Goal: Task Accomplishment & Management: Manage account settings

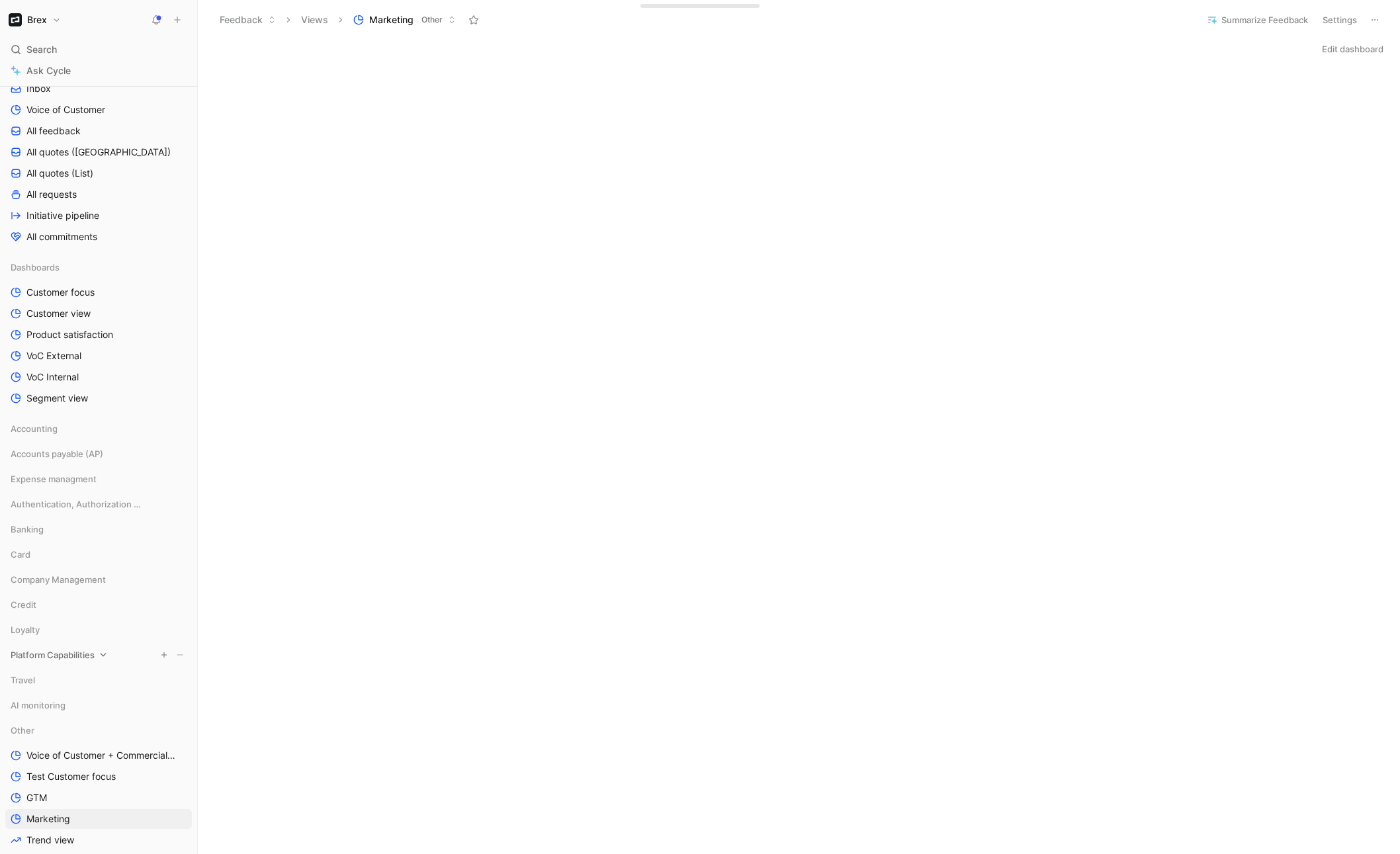
scroll to position [311, 0]
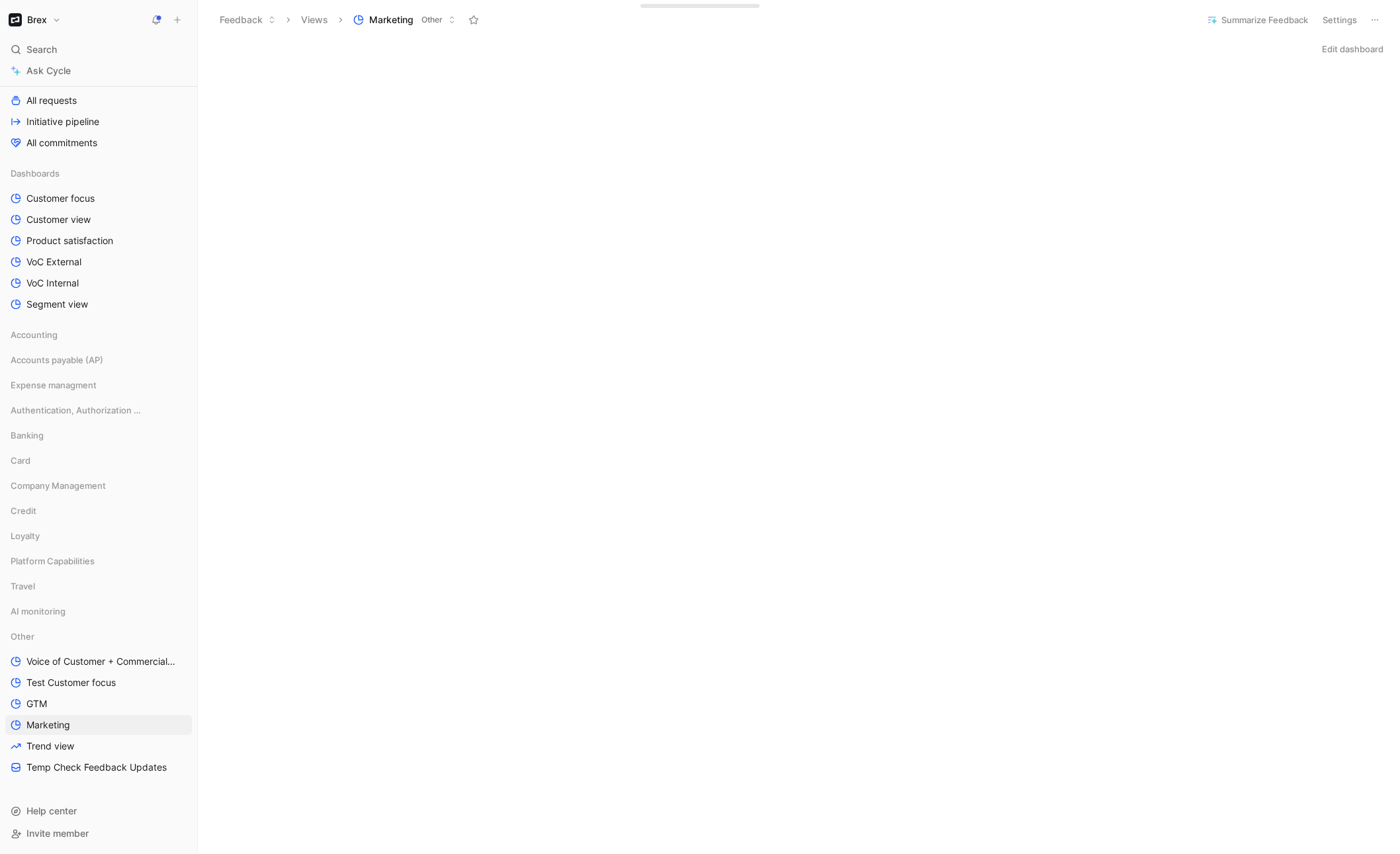
click at [57, 22] on button "Brex" at bounding box center [35, 20] width 59 height 19
click at [60, 130] on div "Workspace settings G then S" at bounding box center [90, 136] width 163 height 22
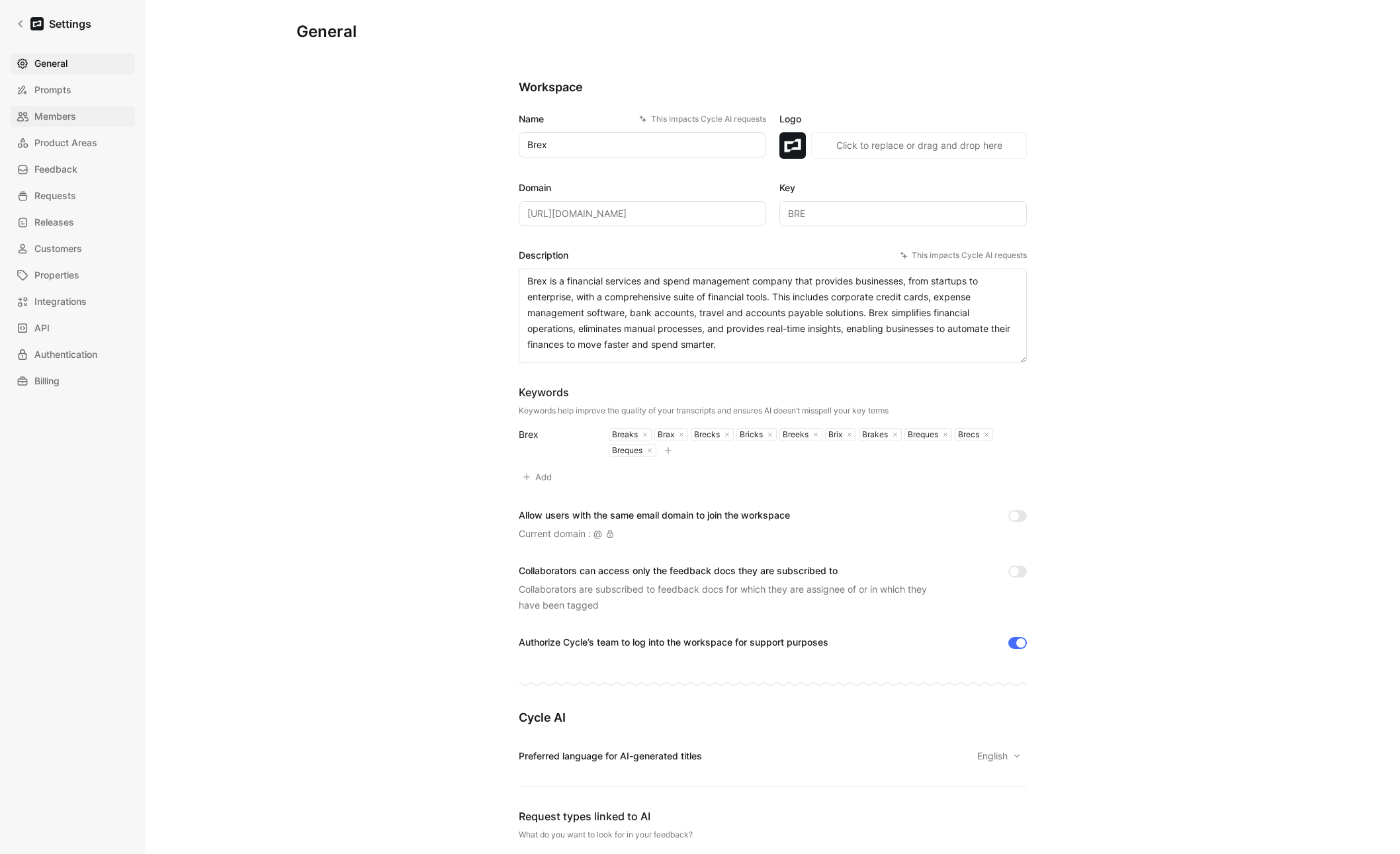
click at [63, 122] on span "Members" at bounding box center [55, 116] width 42 height 16
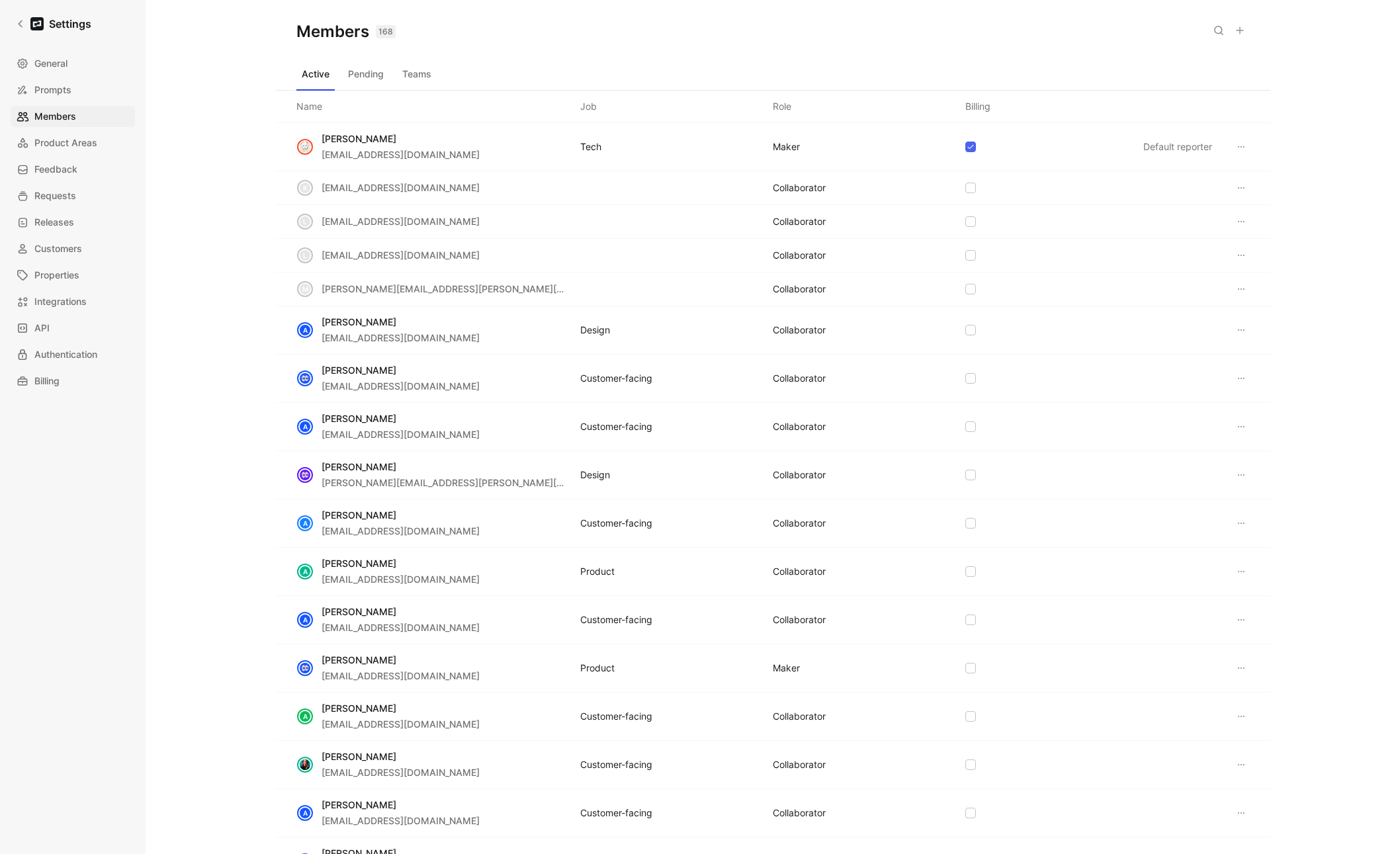
click at [972, 28] on use at bounding box center [1219, 30] width 8 height 8
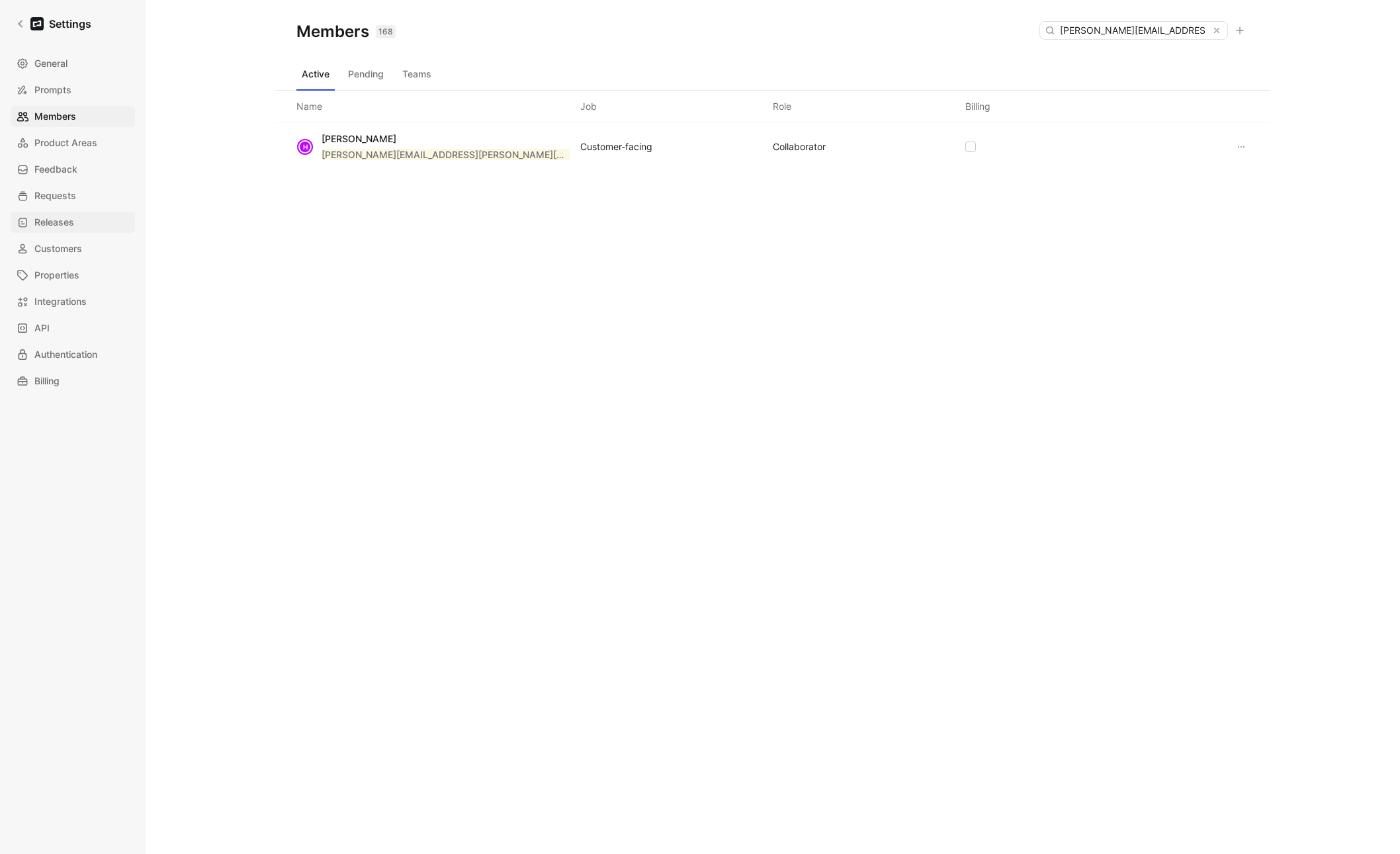
type input "holson@brex.com"
click at [376, 67] on button "Pending" at bounding box center [366, 75] width 46 height 22
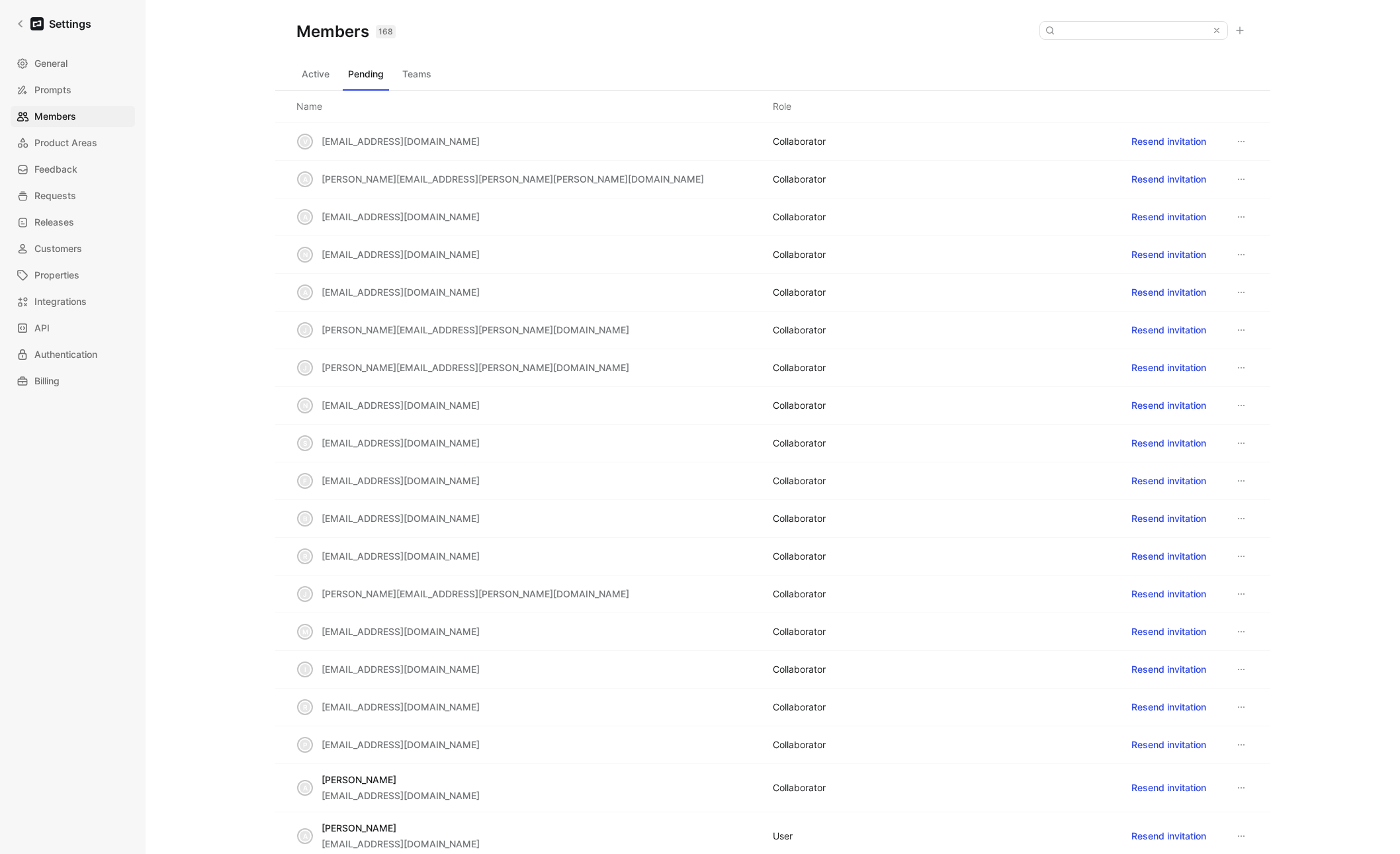
click at [419, 70] on button "Teams" at bounding box center [417, 75] width 40 height 22
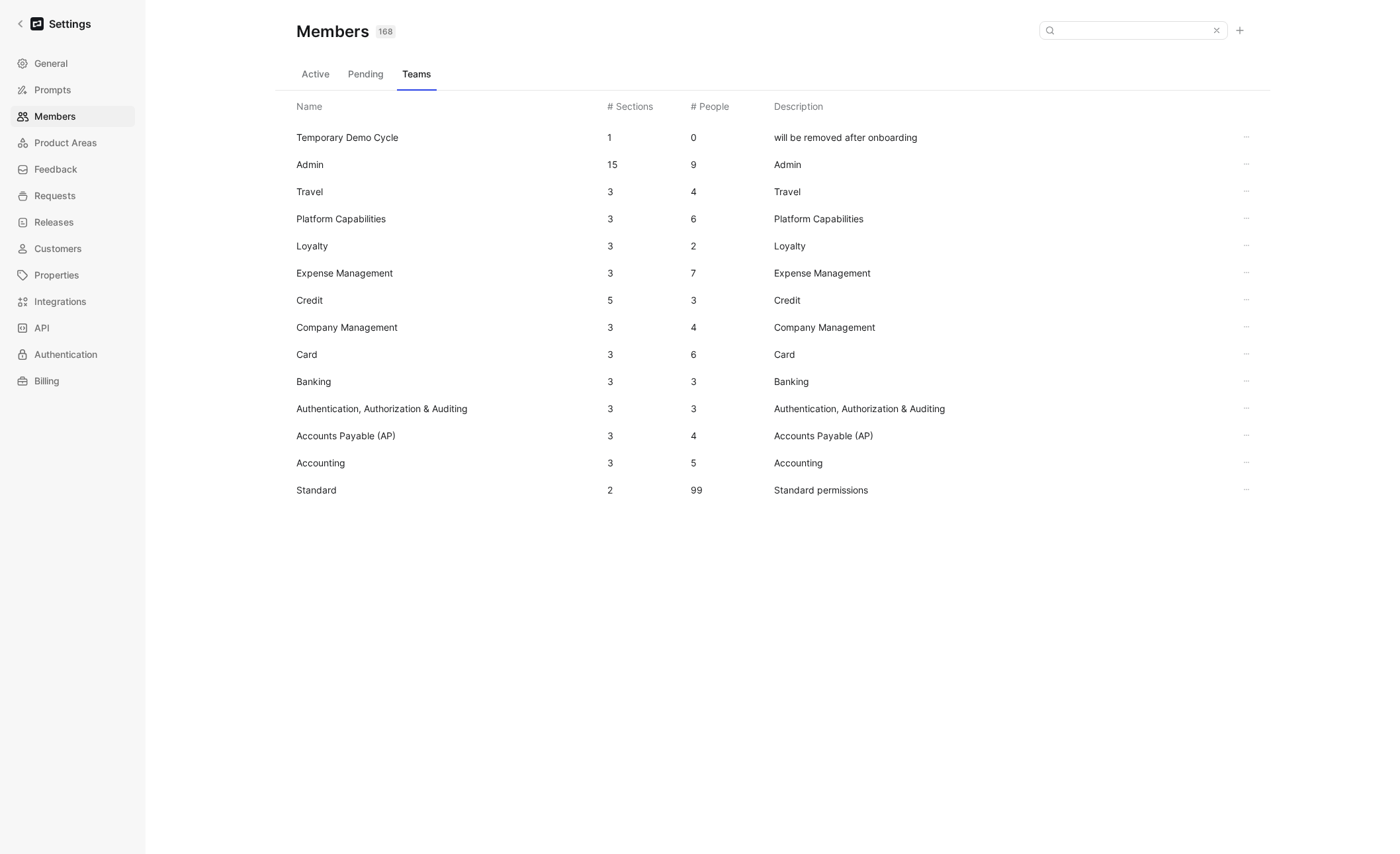
click at [333, 496] on span "Standard" at bounding box center [446, 490] width 300 height 16
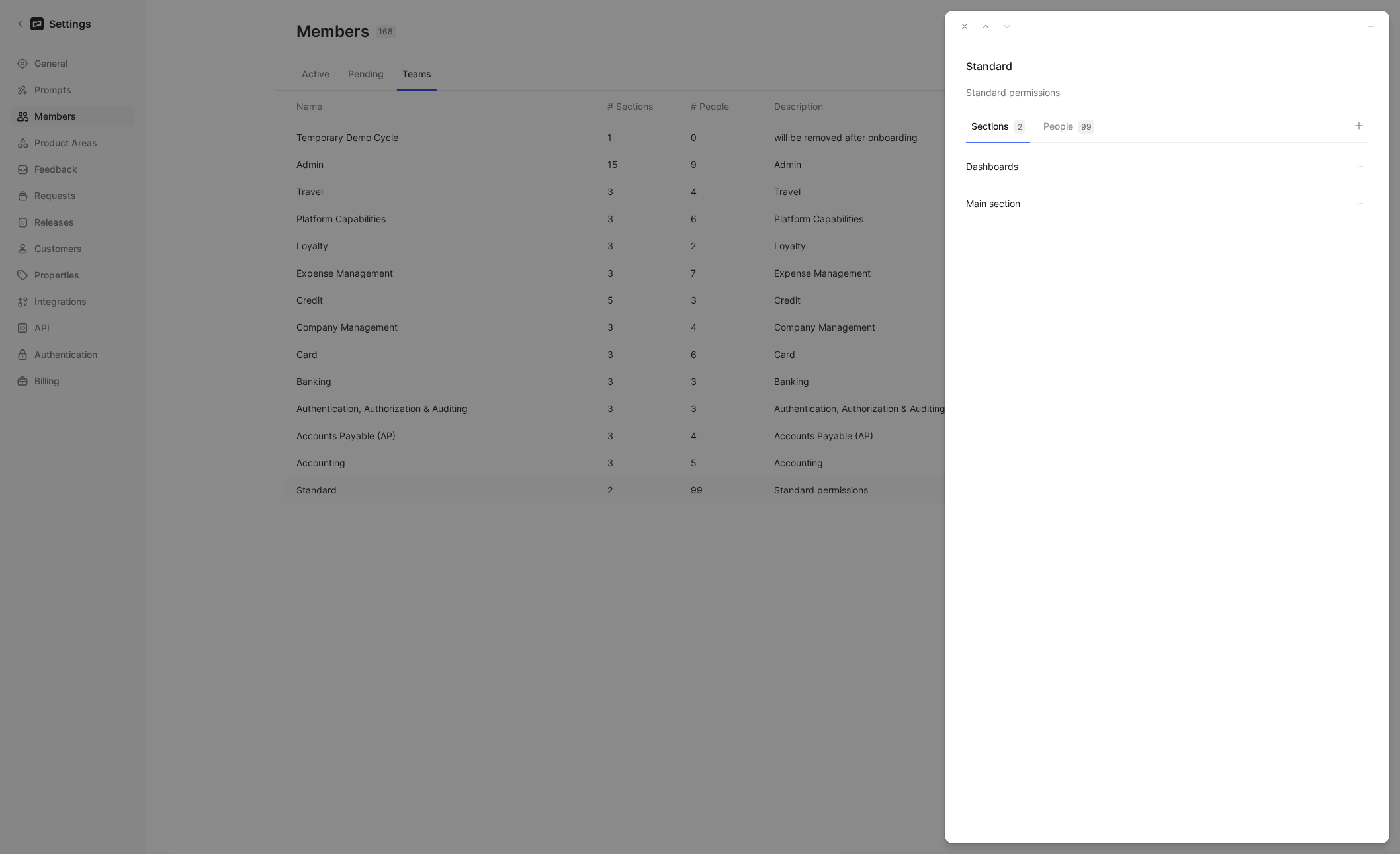
drag, startPoint x: 1106, startPoint y: 129, endPoint x: 1098, endPoint y: 128, distance: 8.1
click at [972, 129] on div "Sections 2 People 99" at bounding box center [1167, 129] width 403 height 26
click at [972, 128] on div "99" at bounding box center [1087, 127] width 16 height 13
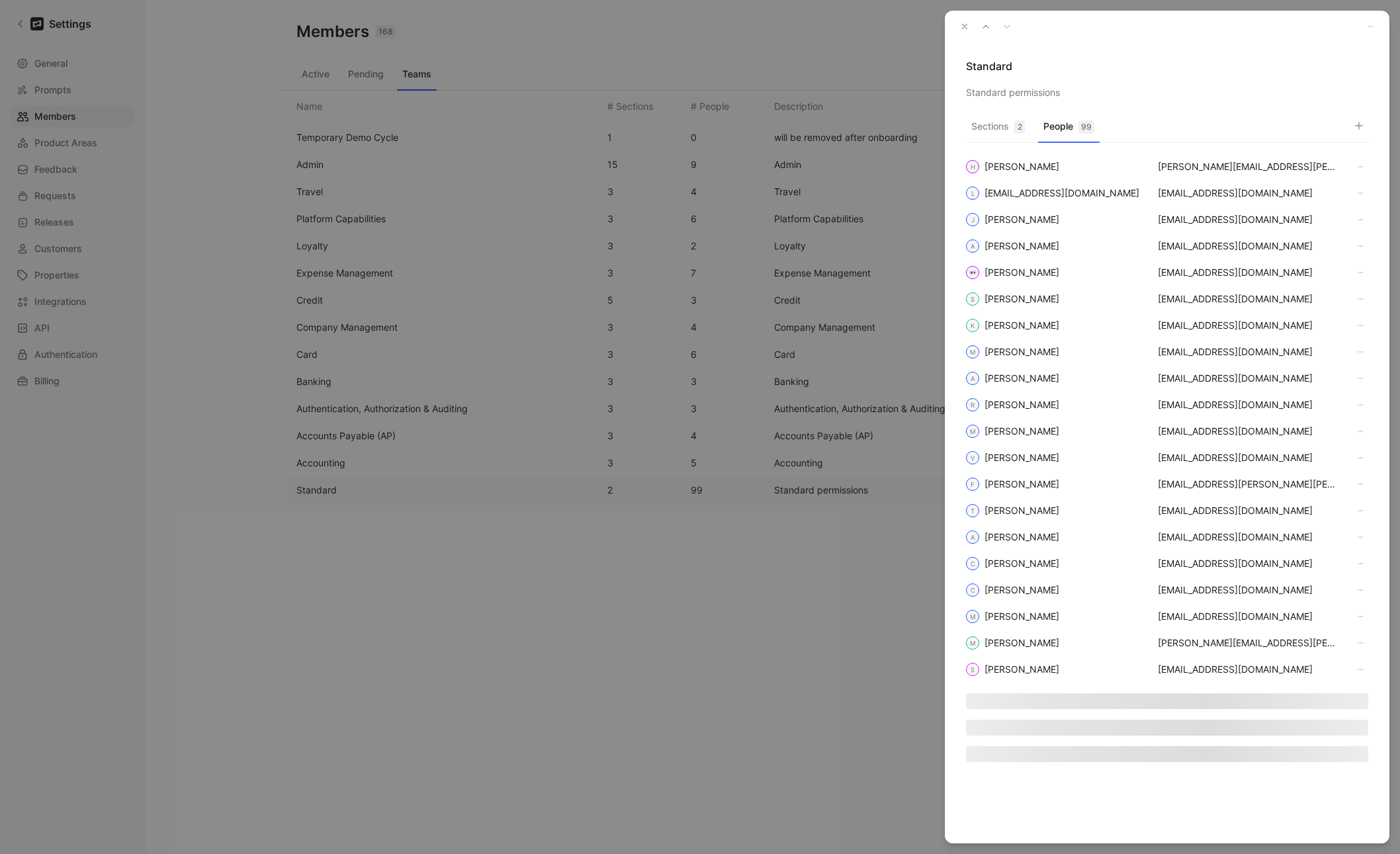
click at [966, 28] on use "button" at bounding box center [964, 26] width 5 height 5
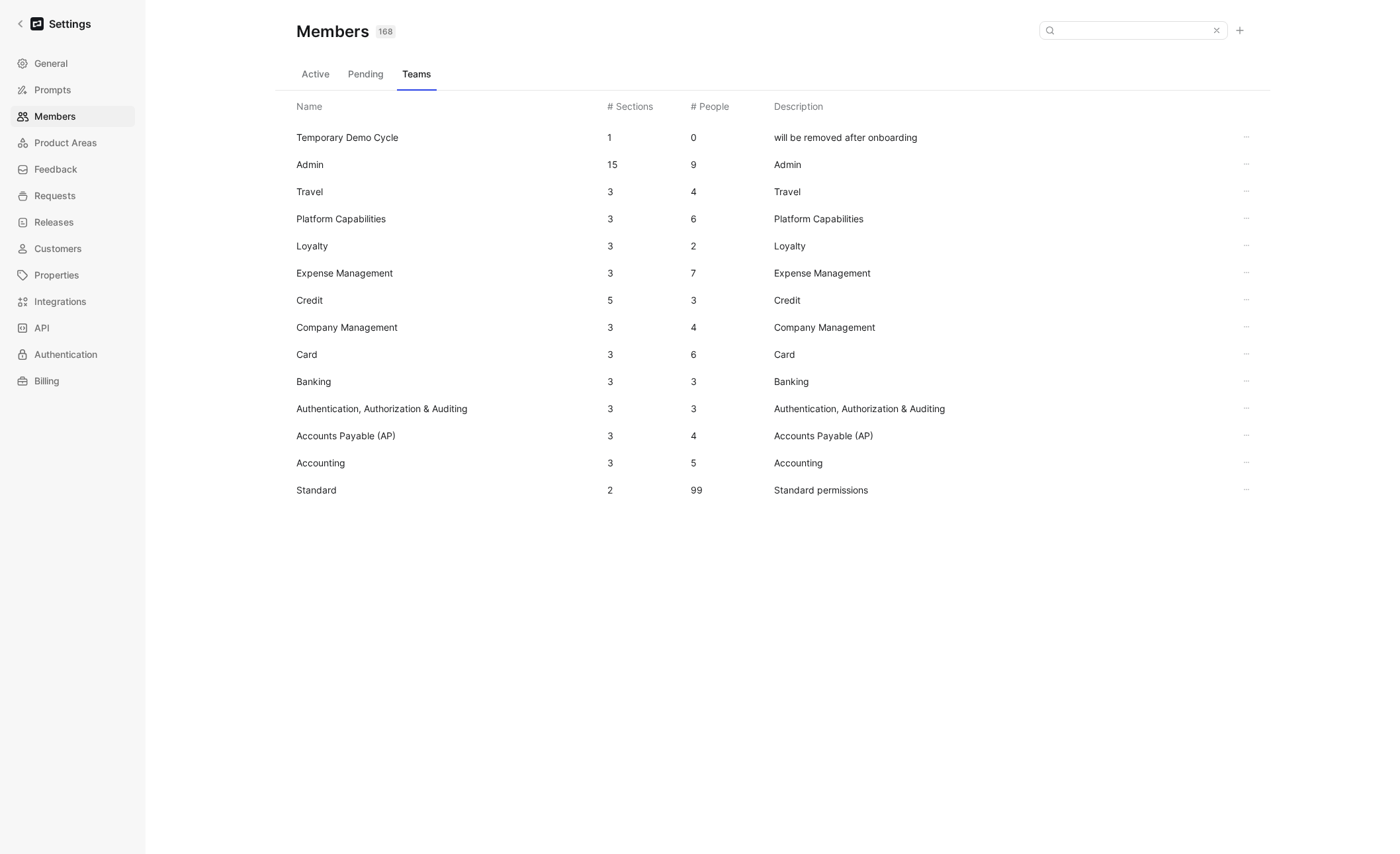
click at [316, 79] on button "Active" at bounding box center [315, 75] width 38 height 22
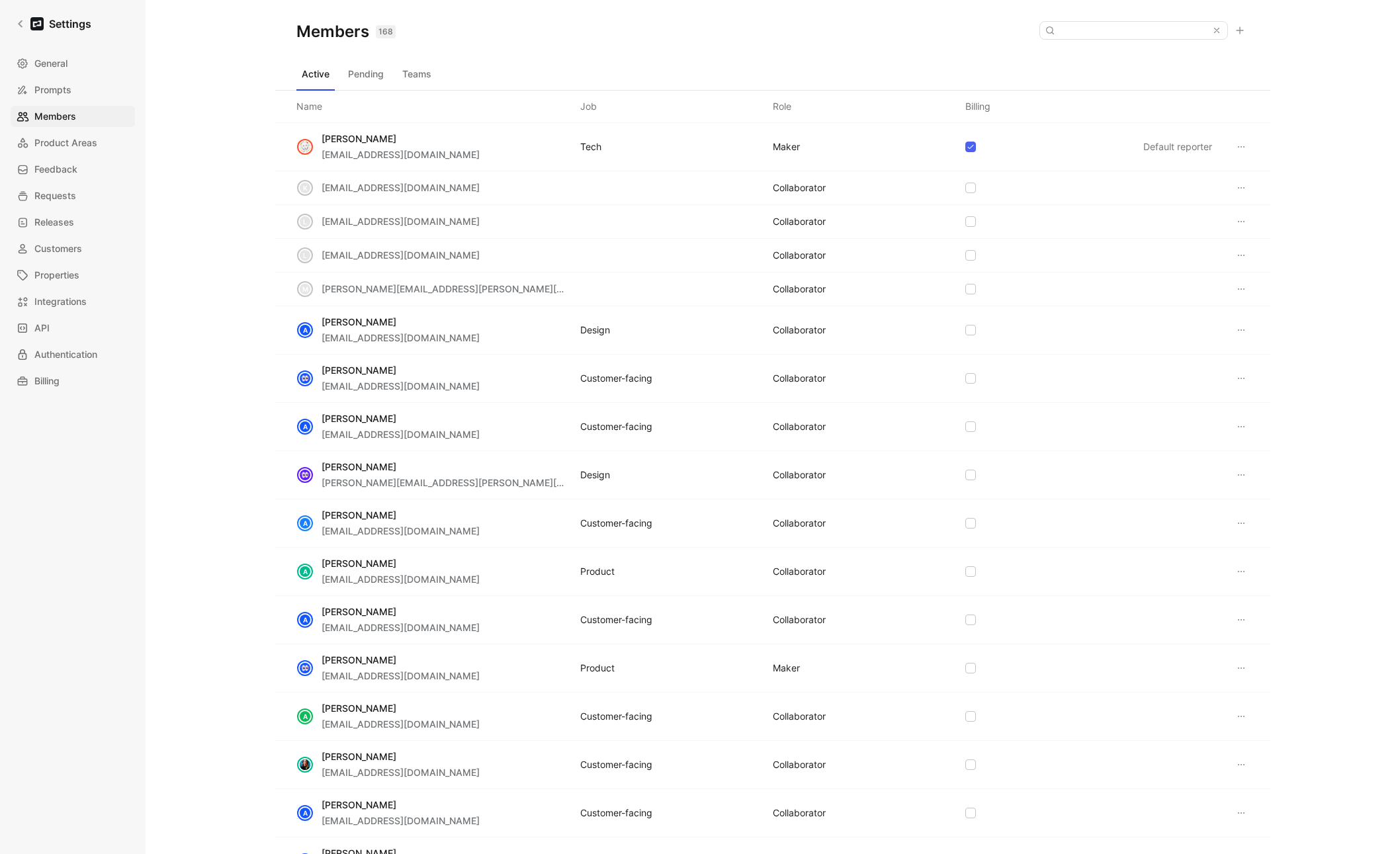
click at [972, 32] on icon at bounding box center [1240, 30] width 11 height 11
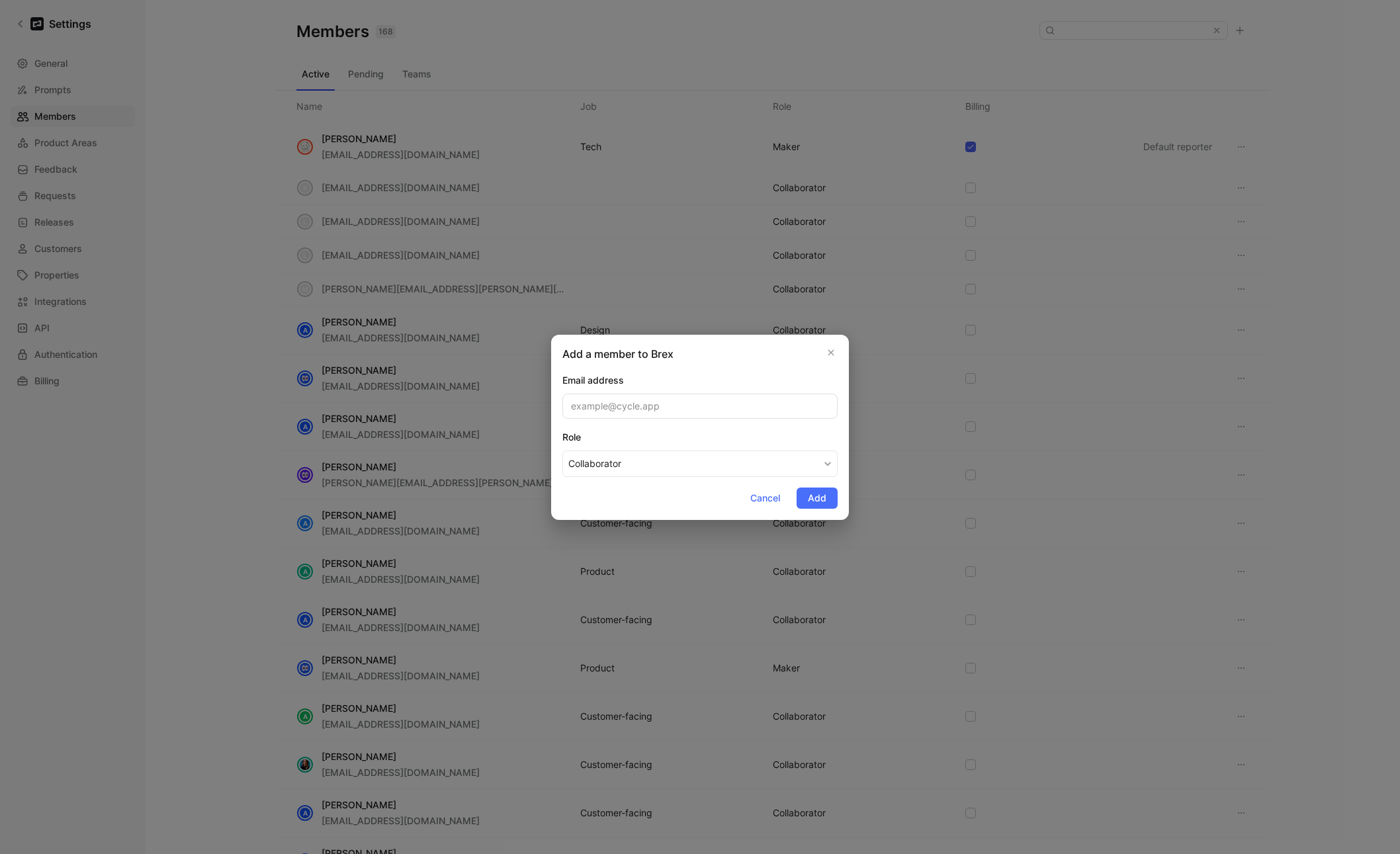
click at [752, 508] on div "Add a member to Brex Email address Role Collaborator Cancel Add" at bounding box center [700, 427] width 298 height 185
click at [757, 501] on span "Cancel" at bounding box center [765, 499] width 30 height 16
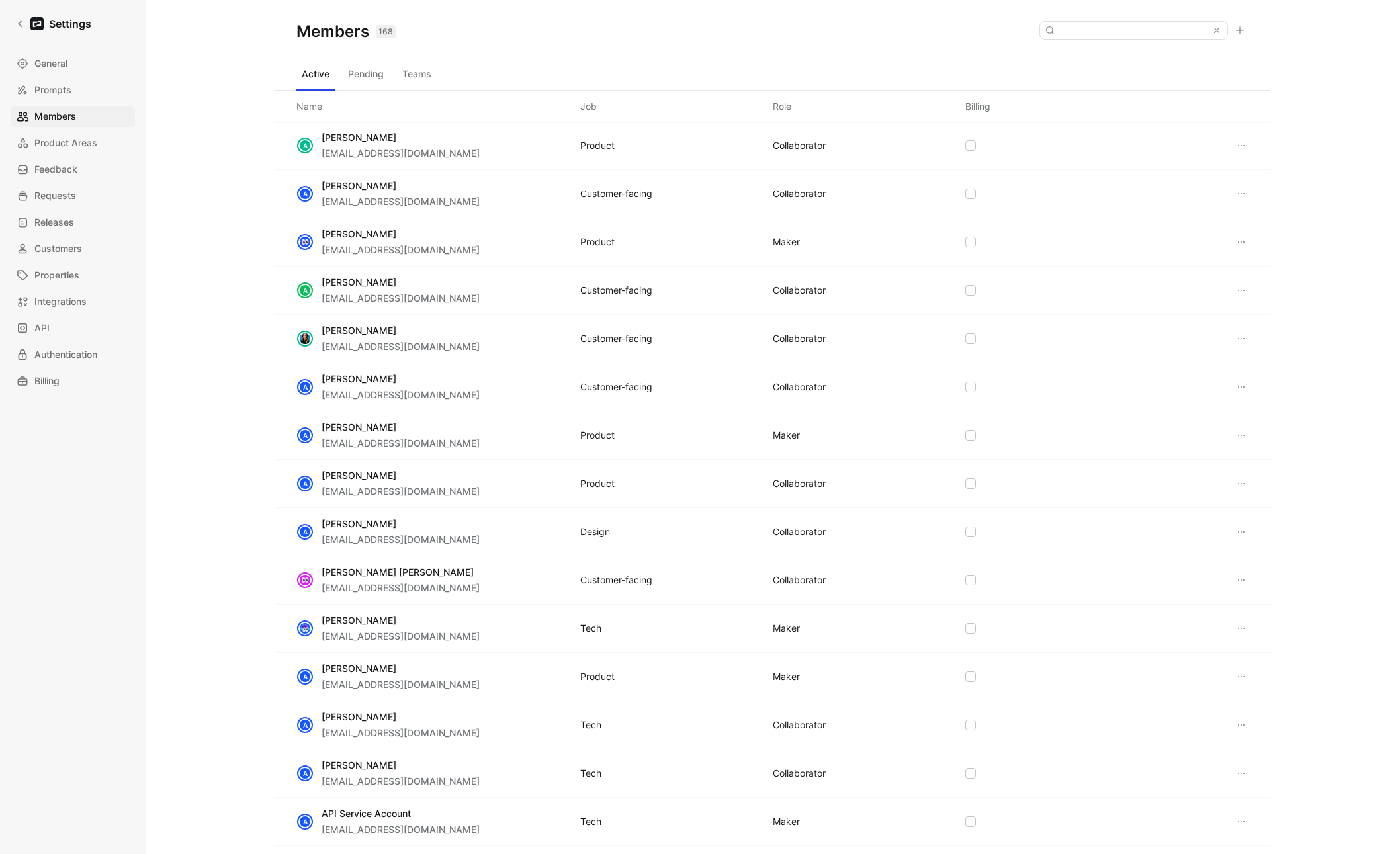
scroll to position [1300, 0]
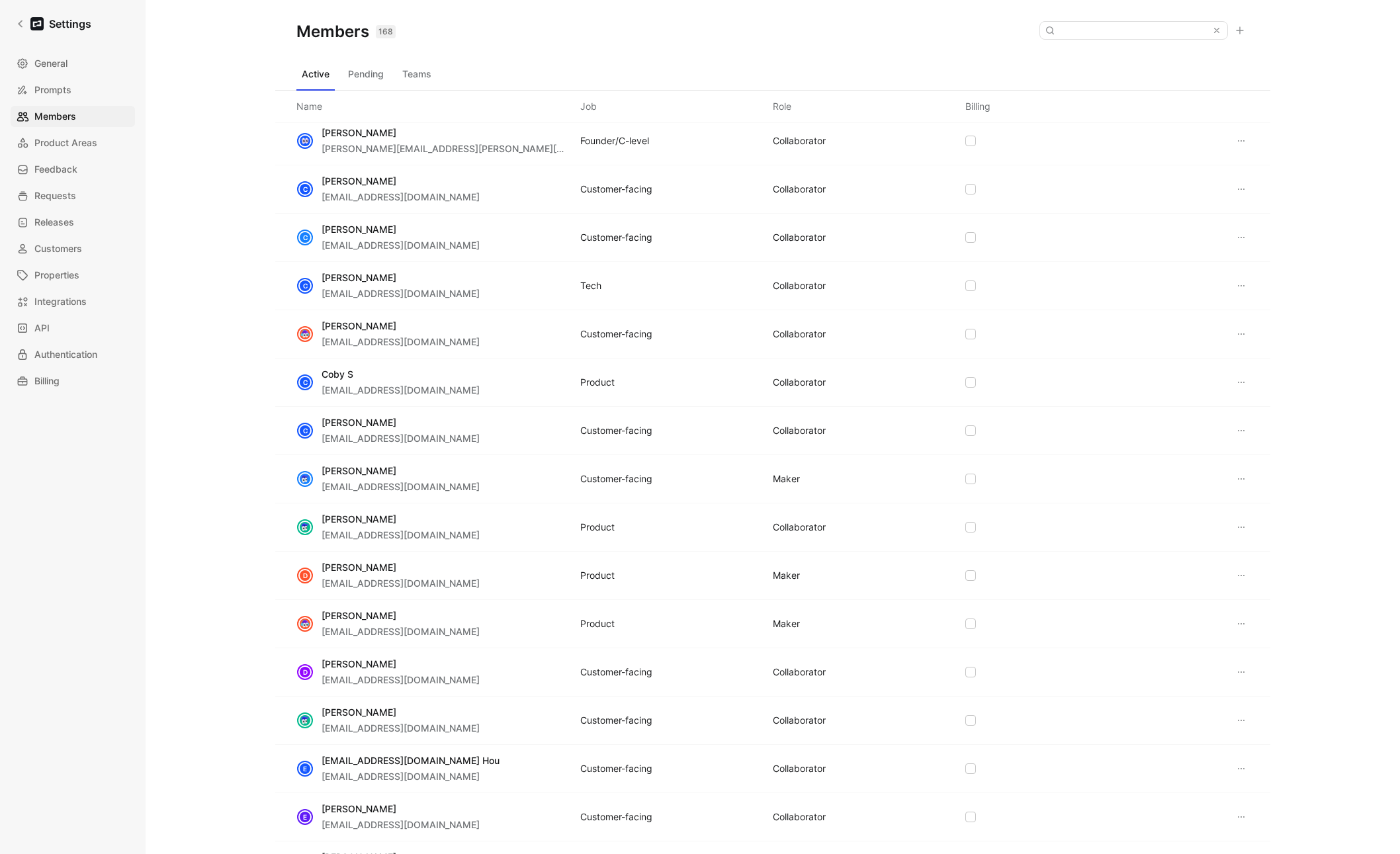
click at [385, 32] on div "168" at bounding box center [386, 32] width 20 height 13
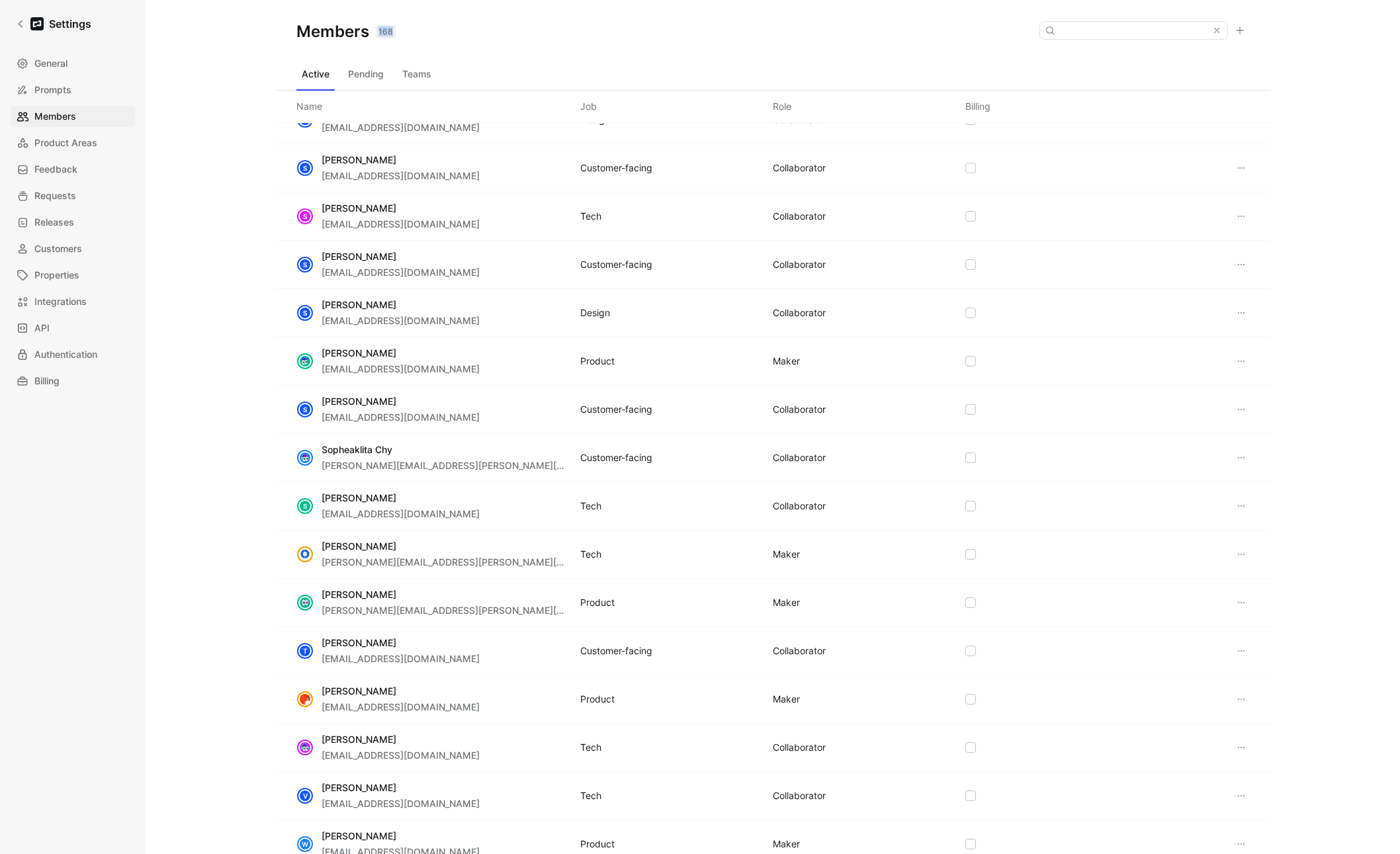
scroll to position [5352, 0]
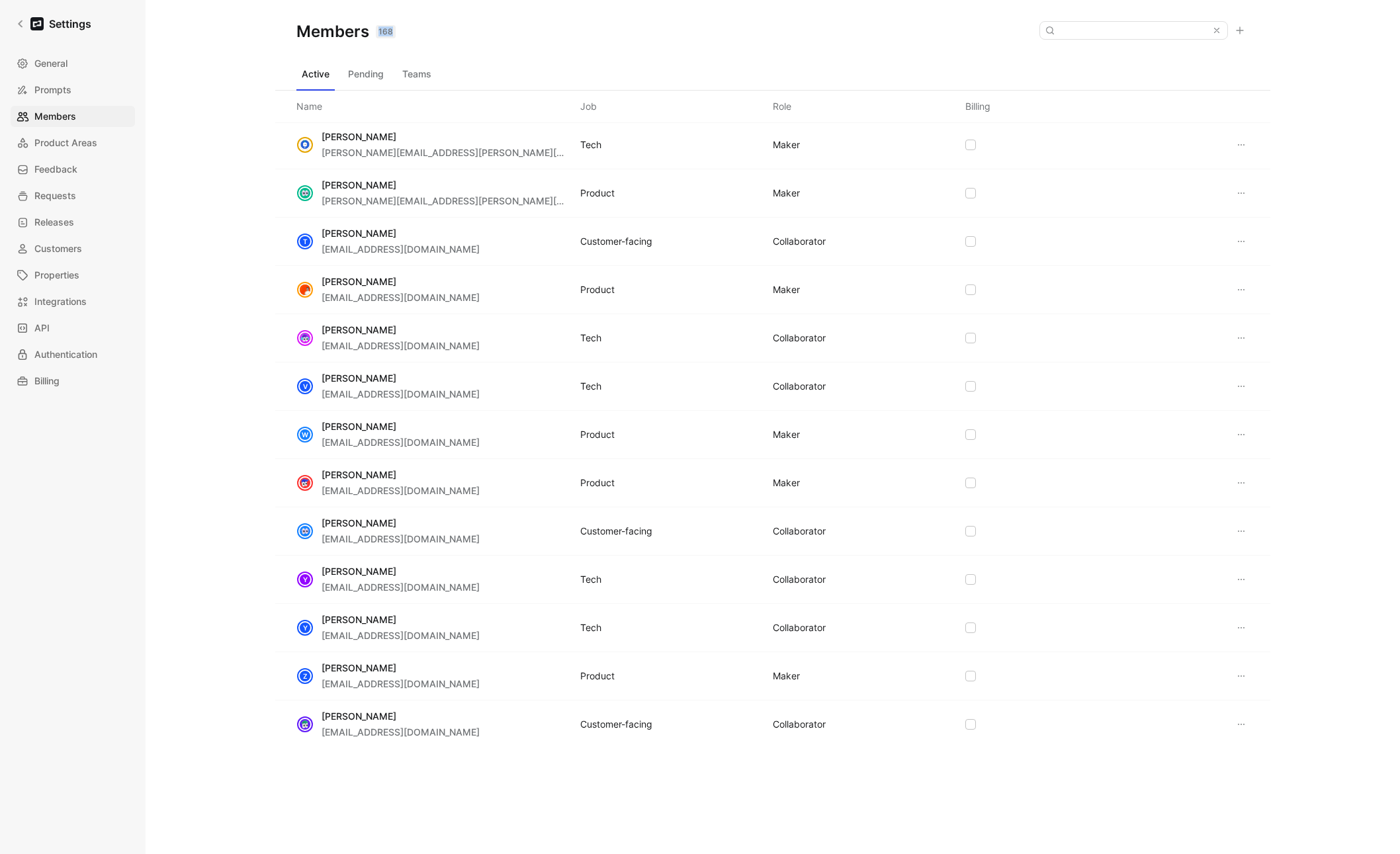
click at [972, 144] on icon at bounding box center [1241, 145] width 11 height 11
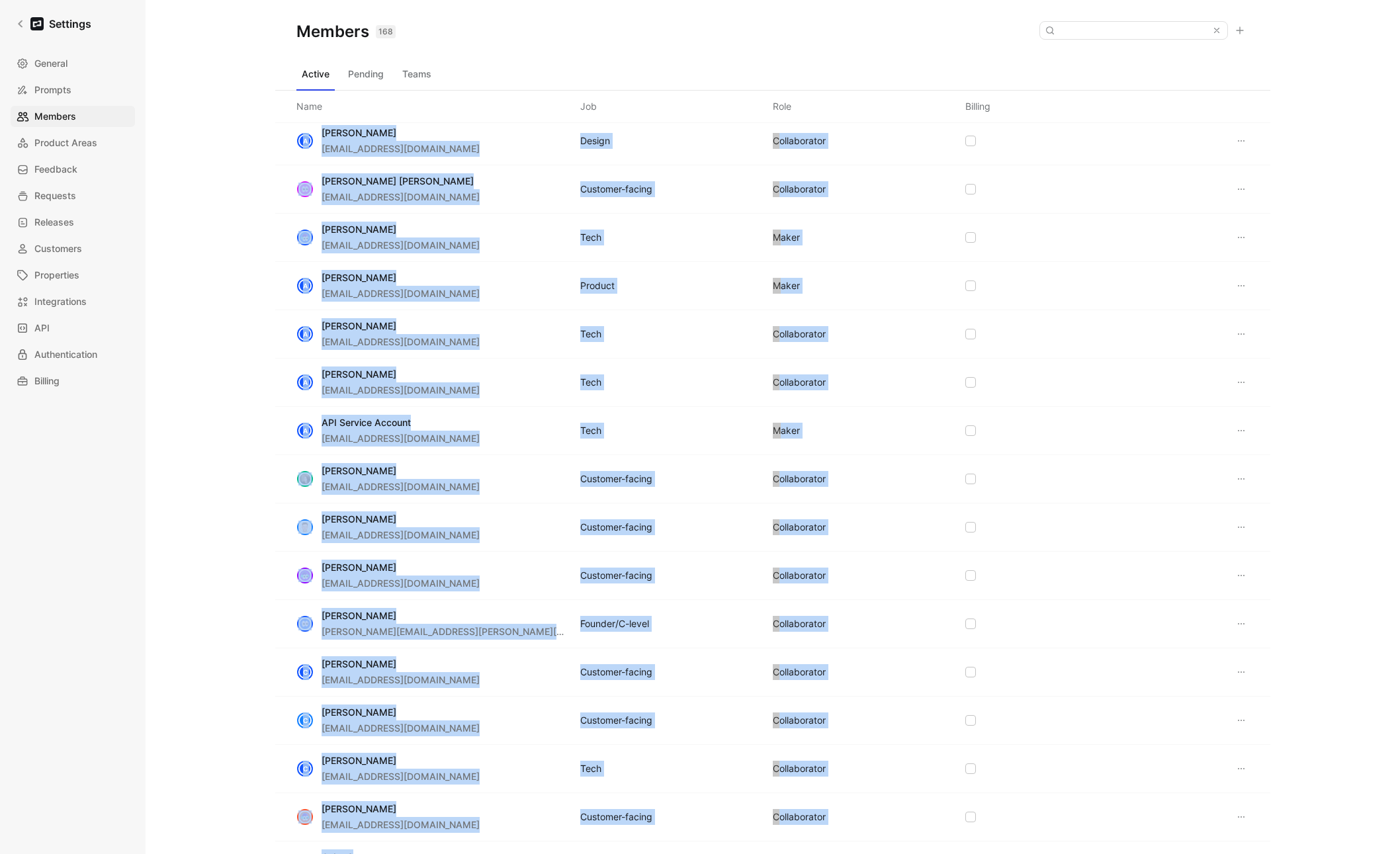
scroll to position [0, 0]
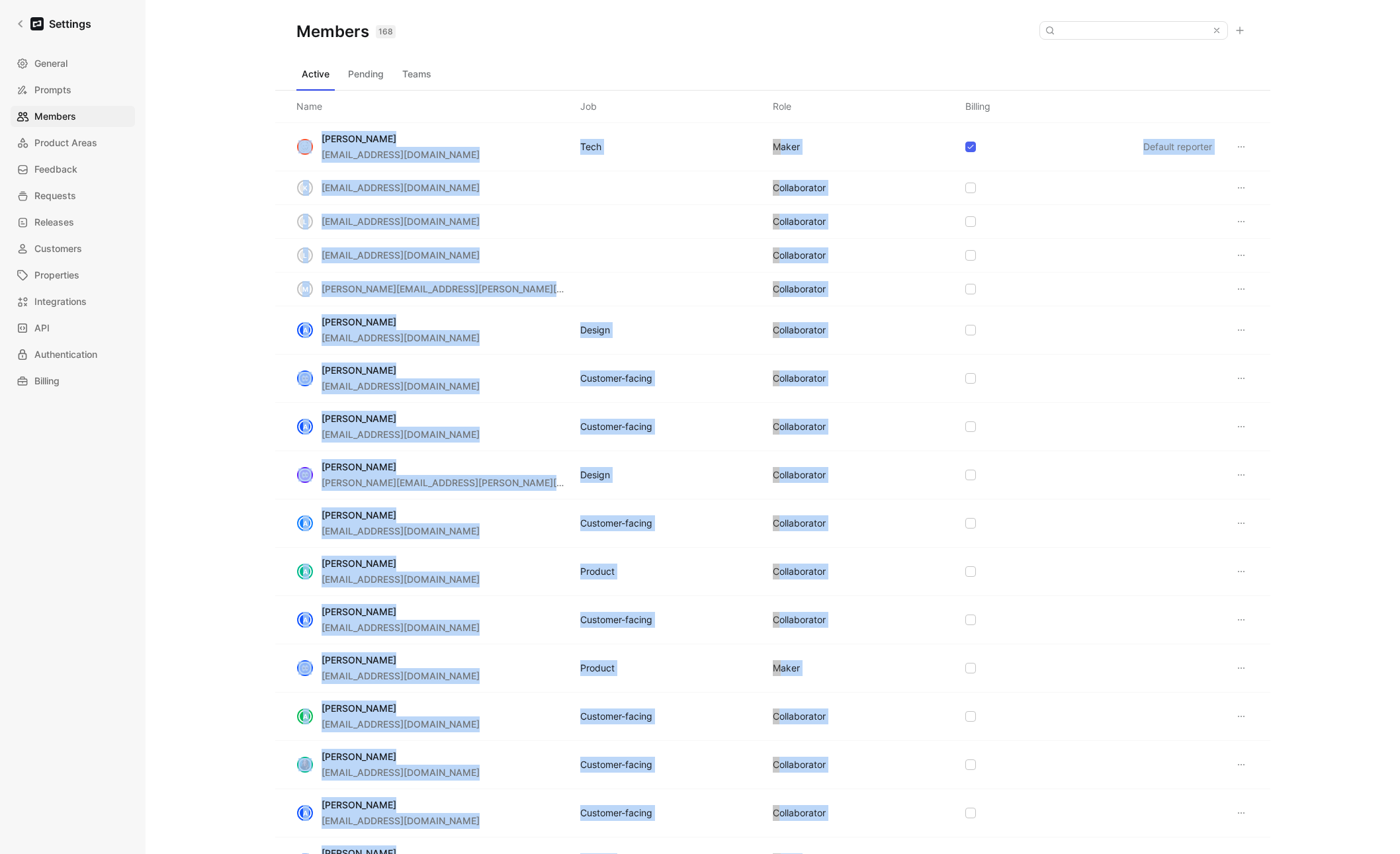
drag, startPoint x: 1075, startPoint y: 720, endPoint x: 293, endPoint y: 150, distance: 967.7
copy div "James Wallis jwallis@brex.com Tech MAKER Default reporter k kkhosla@brex.com CO…"
click at [349, 67] on button "Pending" at bounding box center [366, 75] width 46 height 22
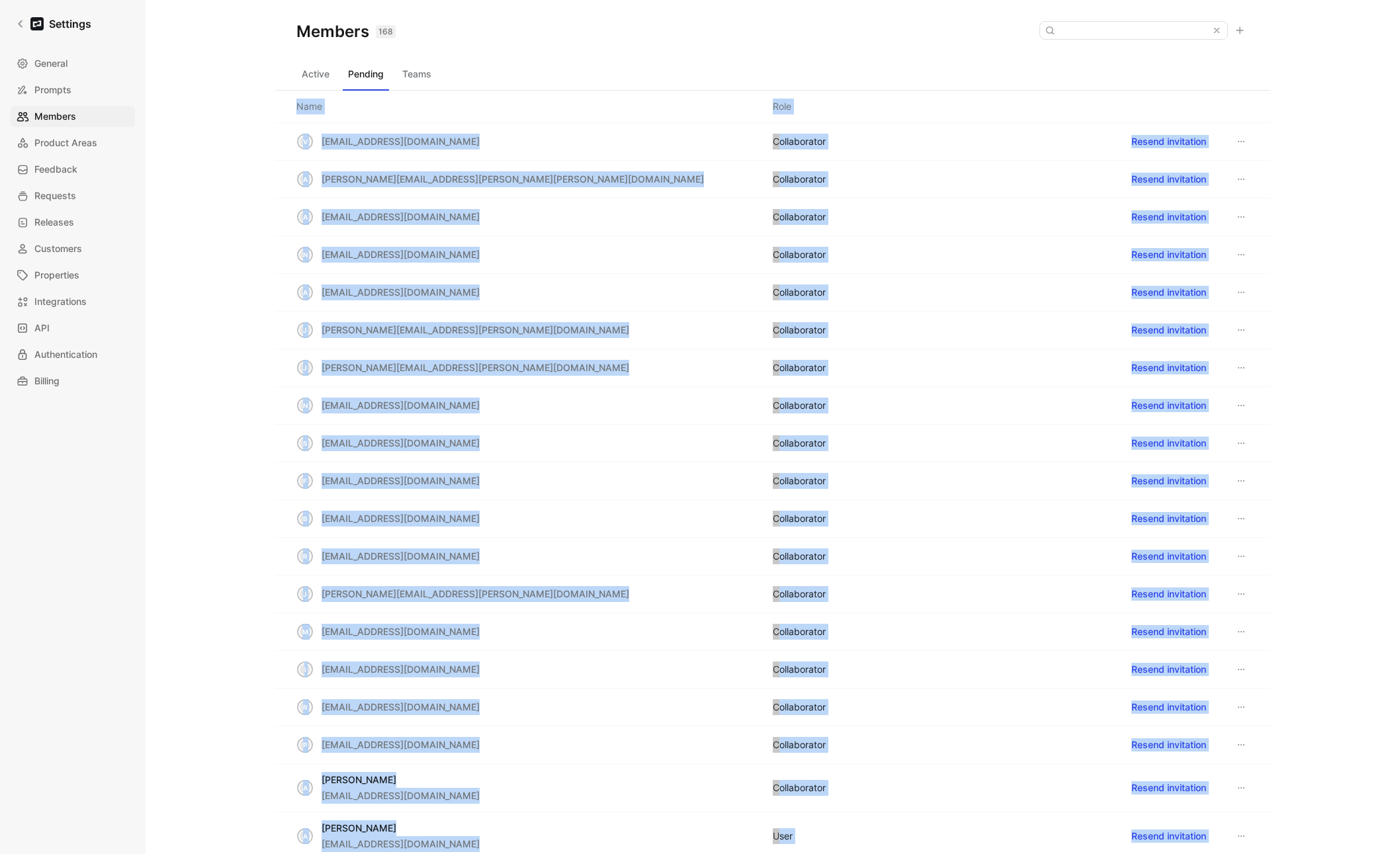
click at [364, 70] on button "Pending" at bounding box center [366, 75] width 46 height 22
click at [972, 239] on div "Members 168 Saved Active Pending Teams Name Role v vchau@brex.com COLLABORATOR …" at bounding box center [773, 427] width 1255 height 854
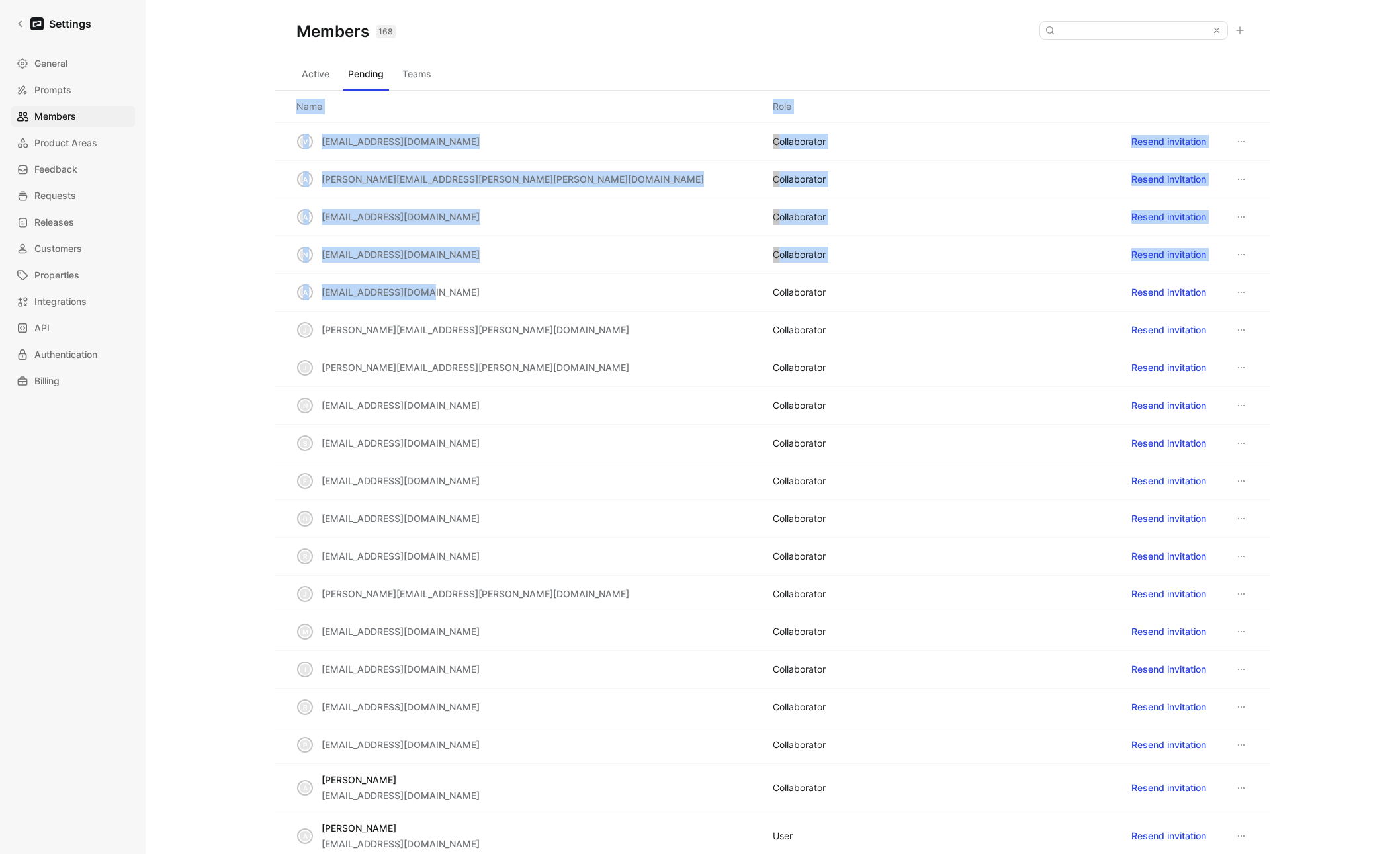
drag, startPoint x: 287, startPoint y: 105, endPoint x: 533, endPoint y: 284, distance: 304.2
click at [533, 284] on div "Members 168 Saved Active Pending Teams Name Role v vchau@brex.com COLLABORATOR …" at bounding box center [773, 427] width 995 height 854
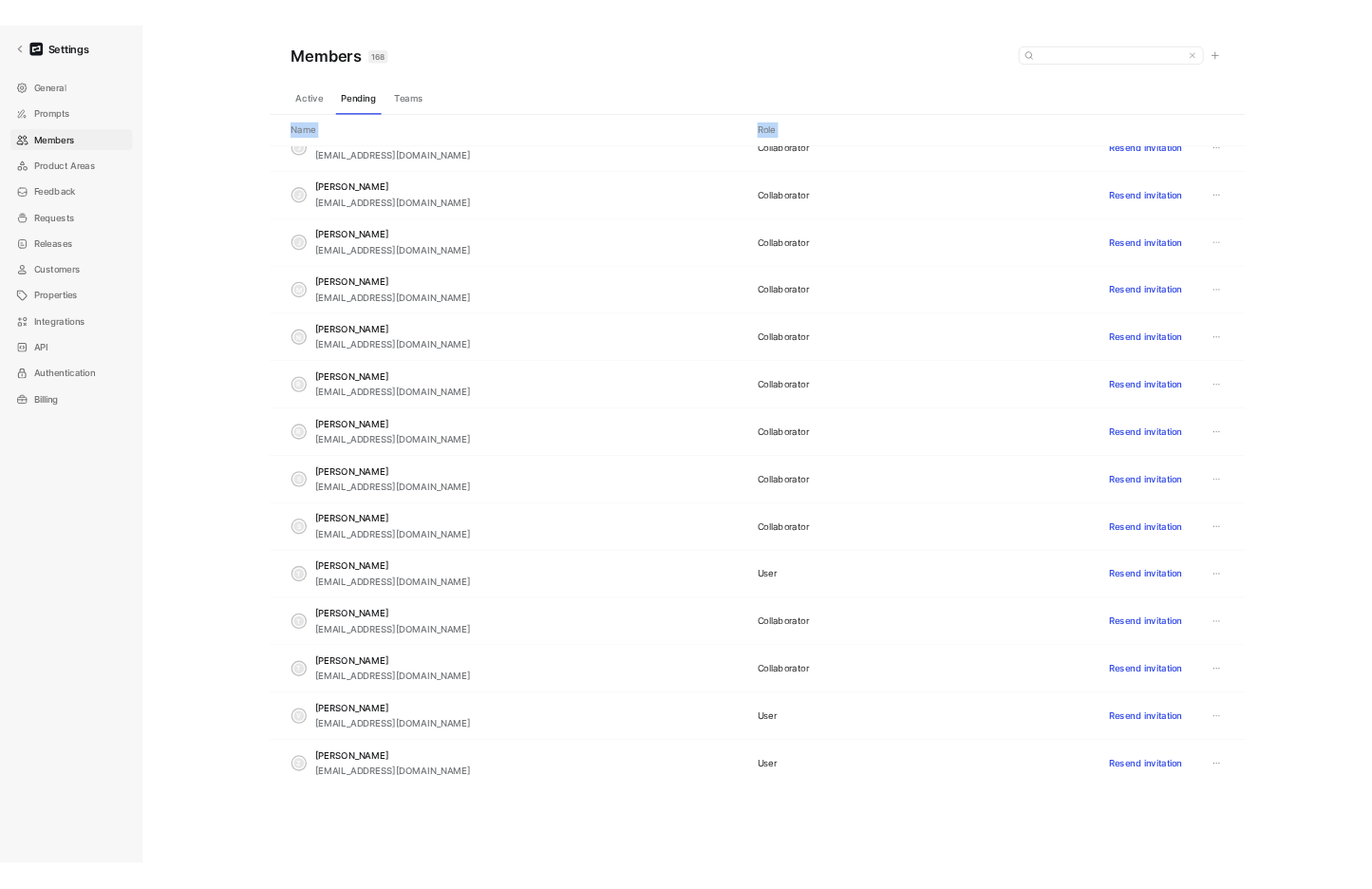
scroll to position [1893, 0]
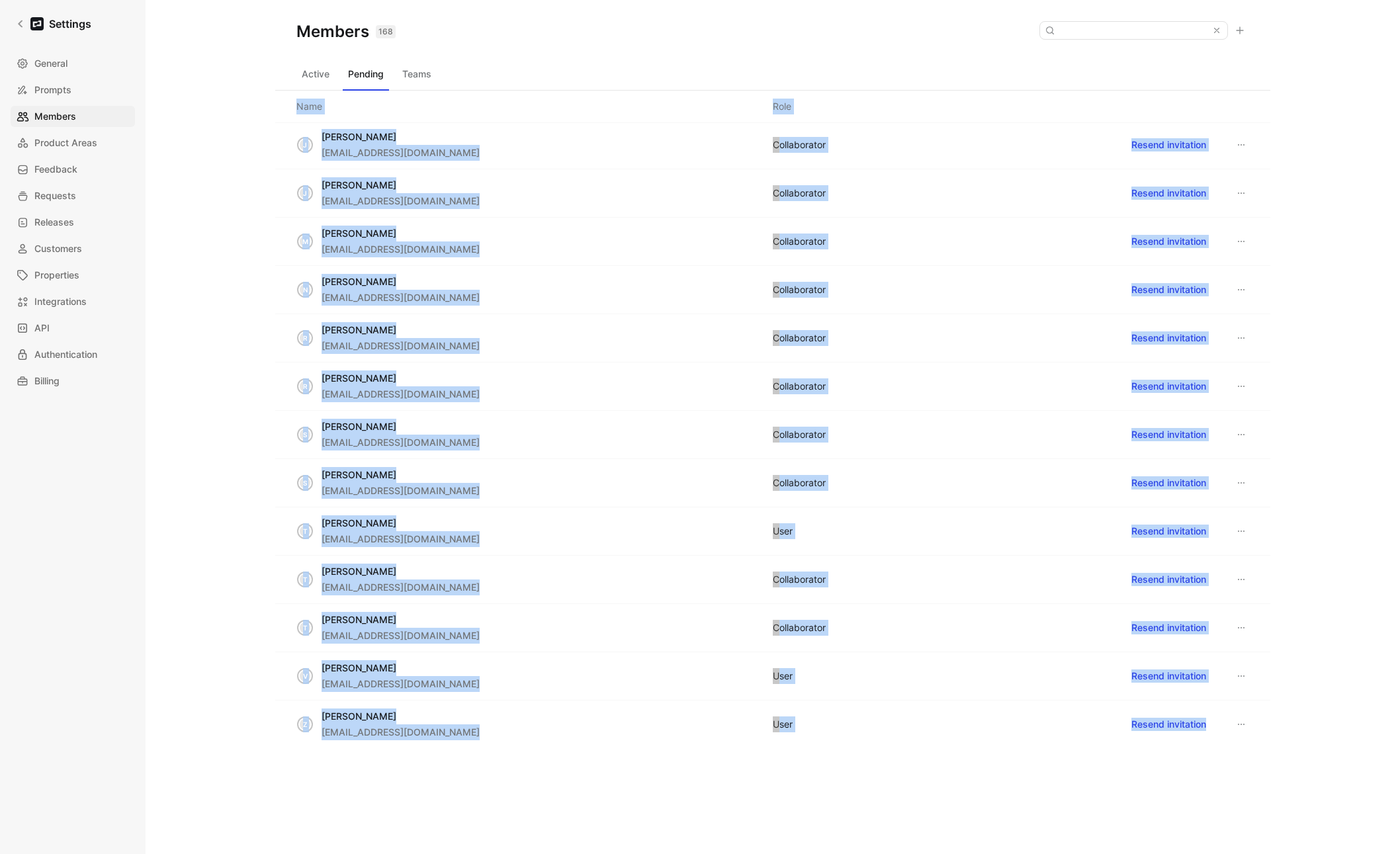
click at [972, 620] on div "Z Zee Samnani zsamnani@brex.com USER Resend invitation" at bounding box center [773, 724] width 995 height 48
copy div "Name Role v vchau@brex.com COLLABORATOR Resend invitation a andrea.mcdermott@br…"
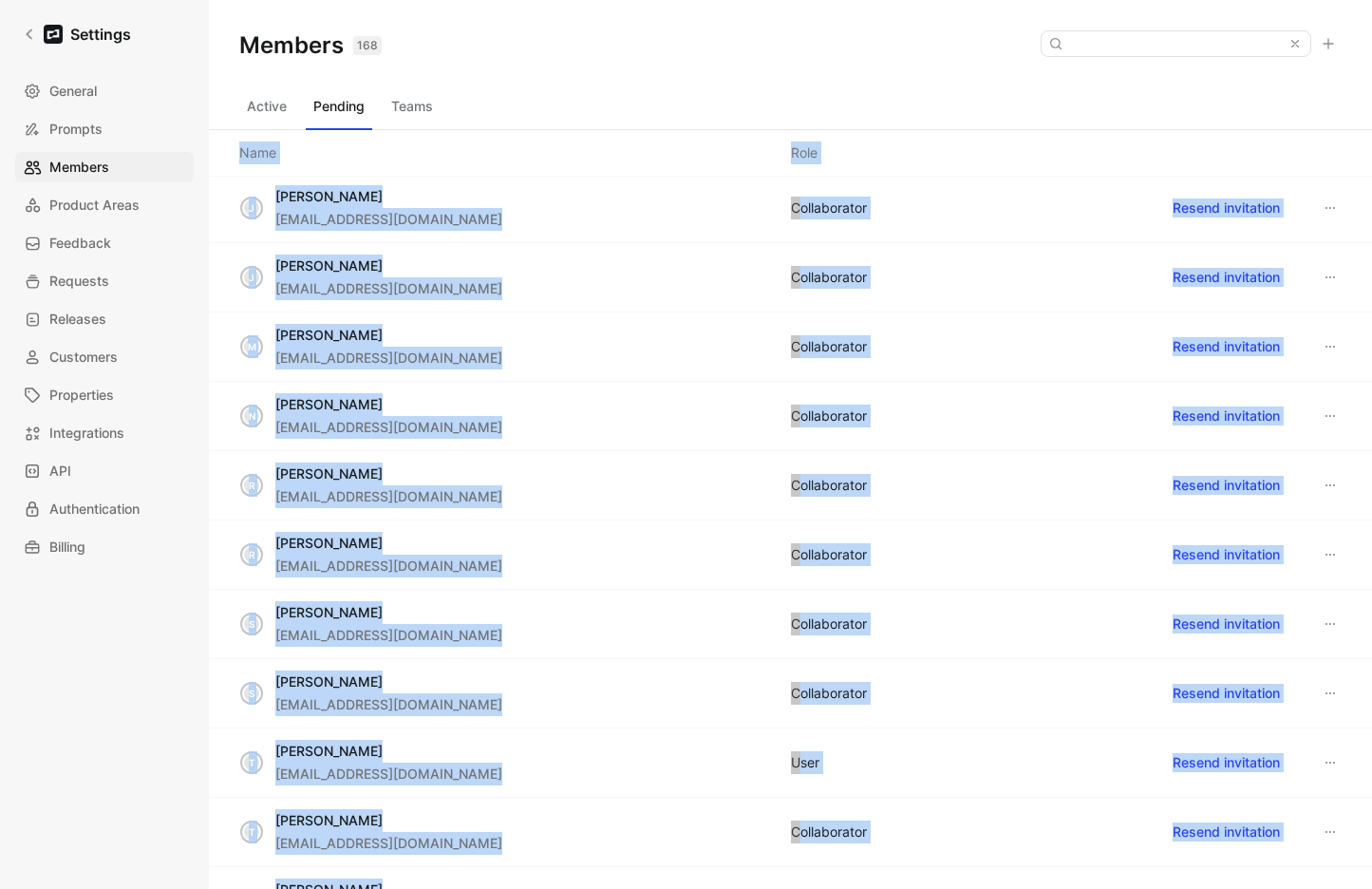
click at [419, 118] on button "Teams" at bounding box center [412, 107] width 57 height 31
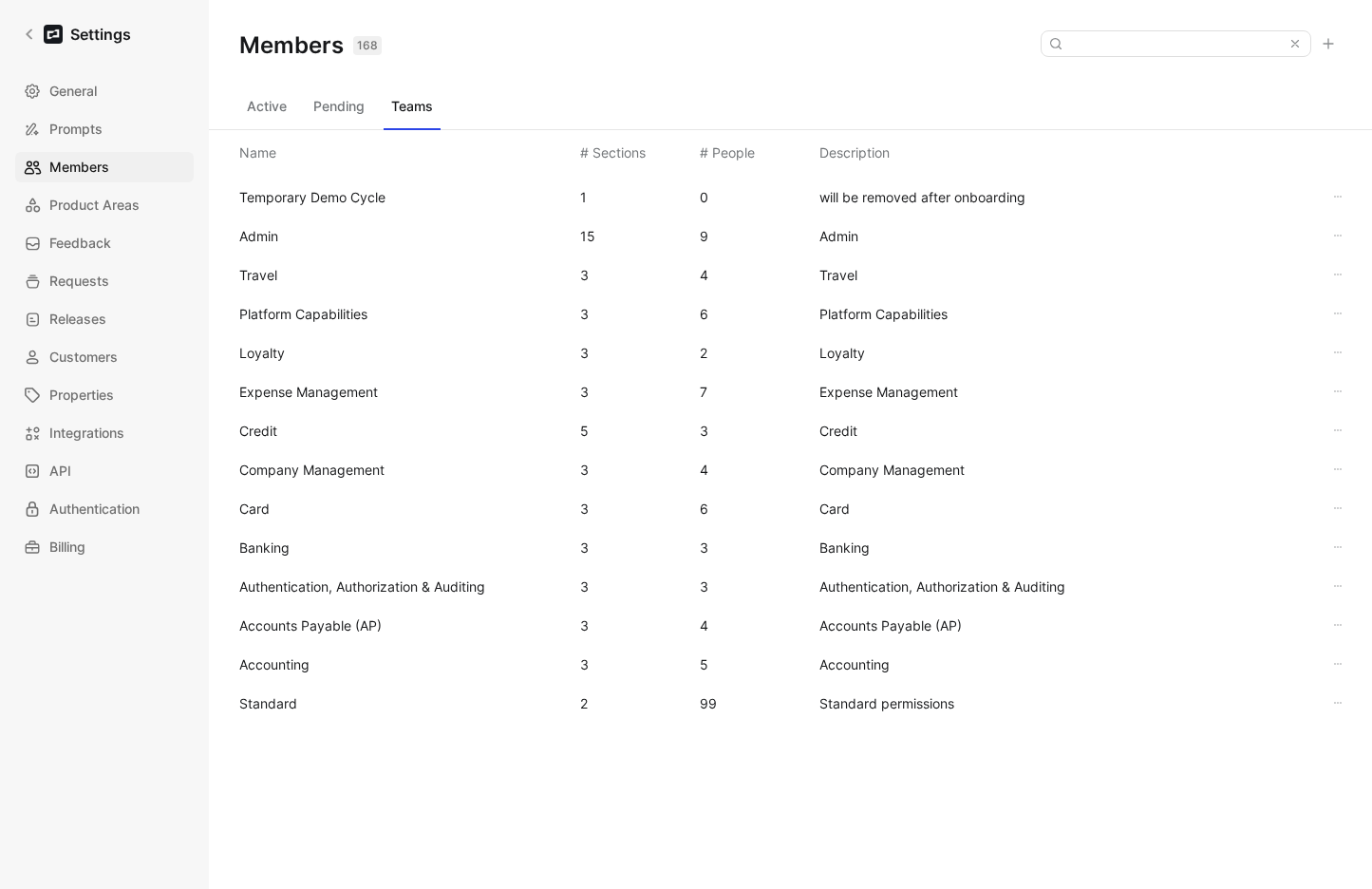
click at [300, 702] on span "Standard" at bounding box center [402, 704] width 326 height 23
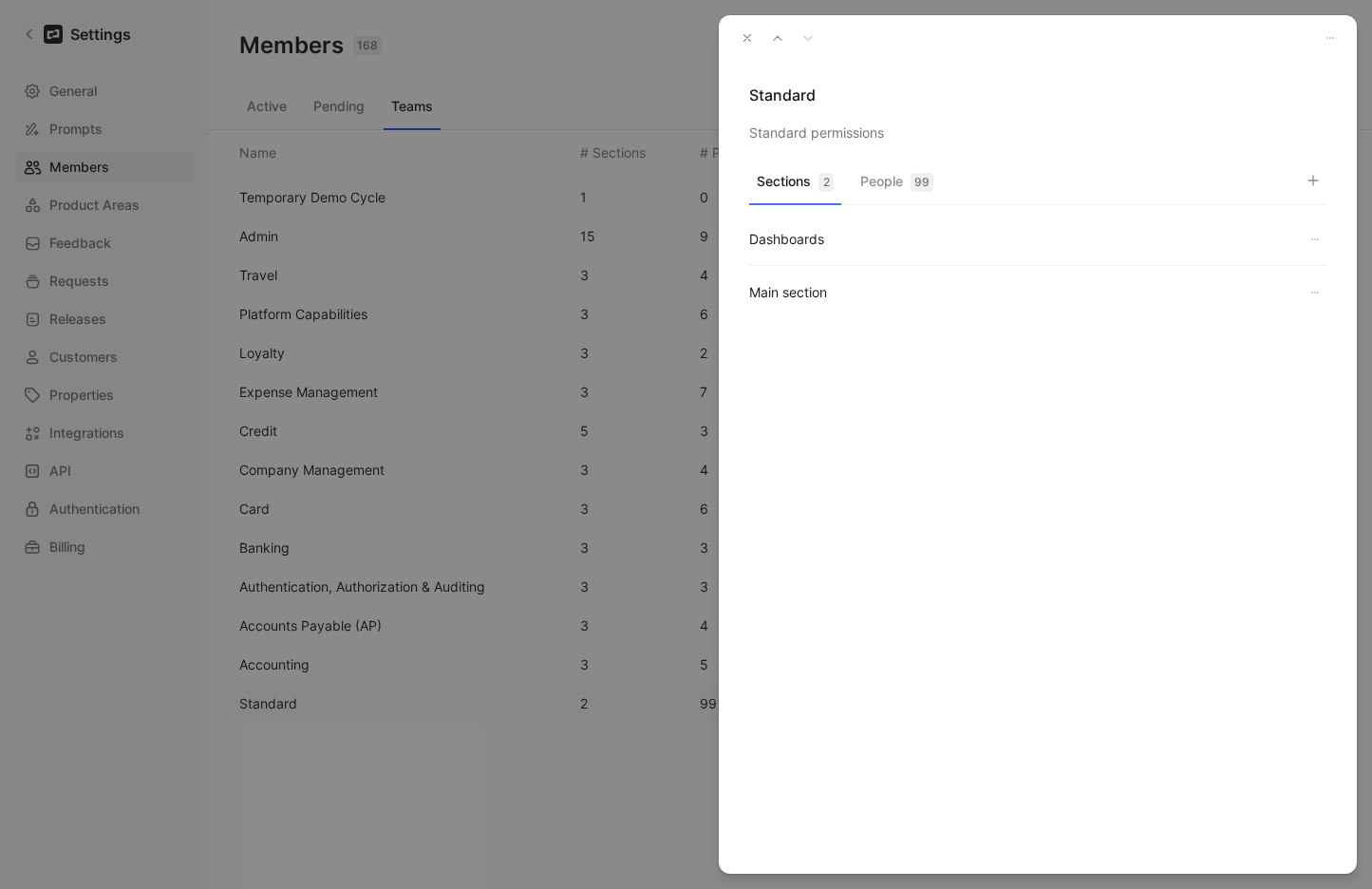
click at [914, 187] on div "99" at bounding box center [922, 182] width 23 height 19
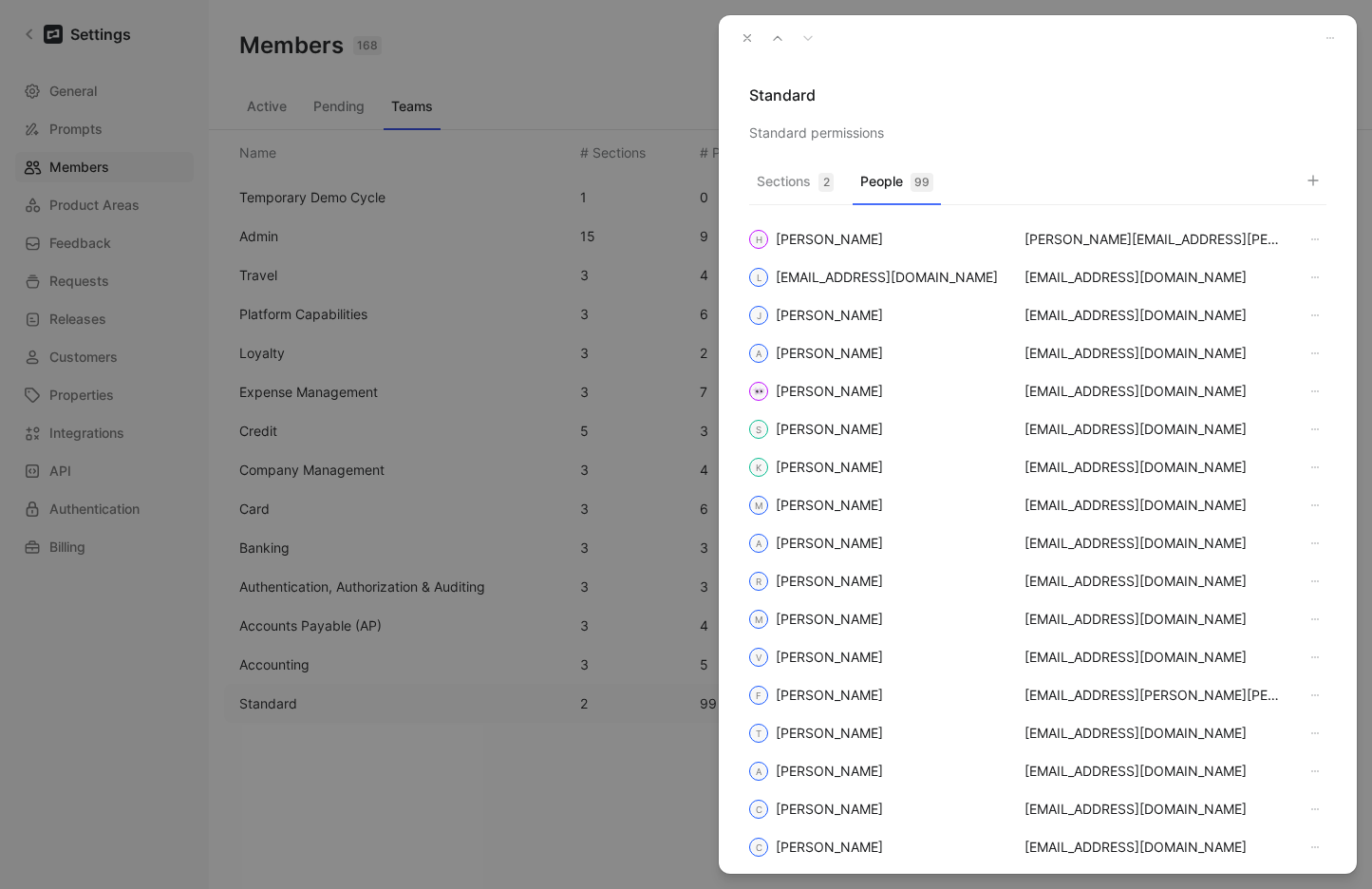
click at [1298, 179] on div "Sections 2 People 99" at bounding box center [1037, 185] width 578 height 38
click at [1312, 181] on use "button" at bounding box center [1313, 180] width 10 height 10
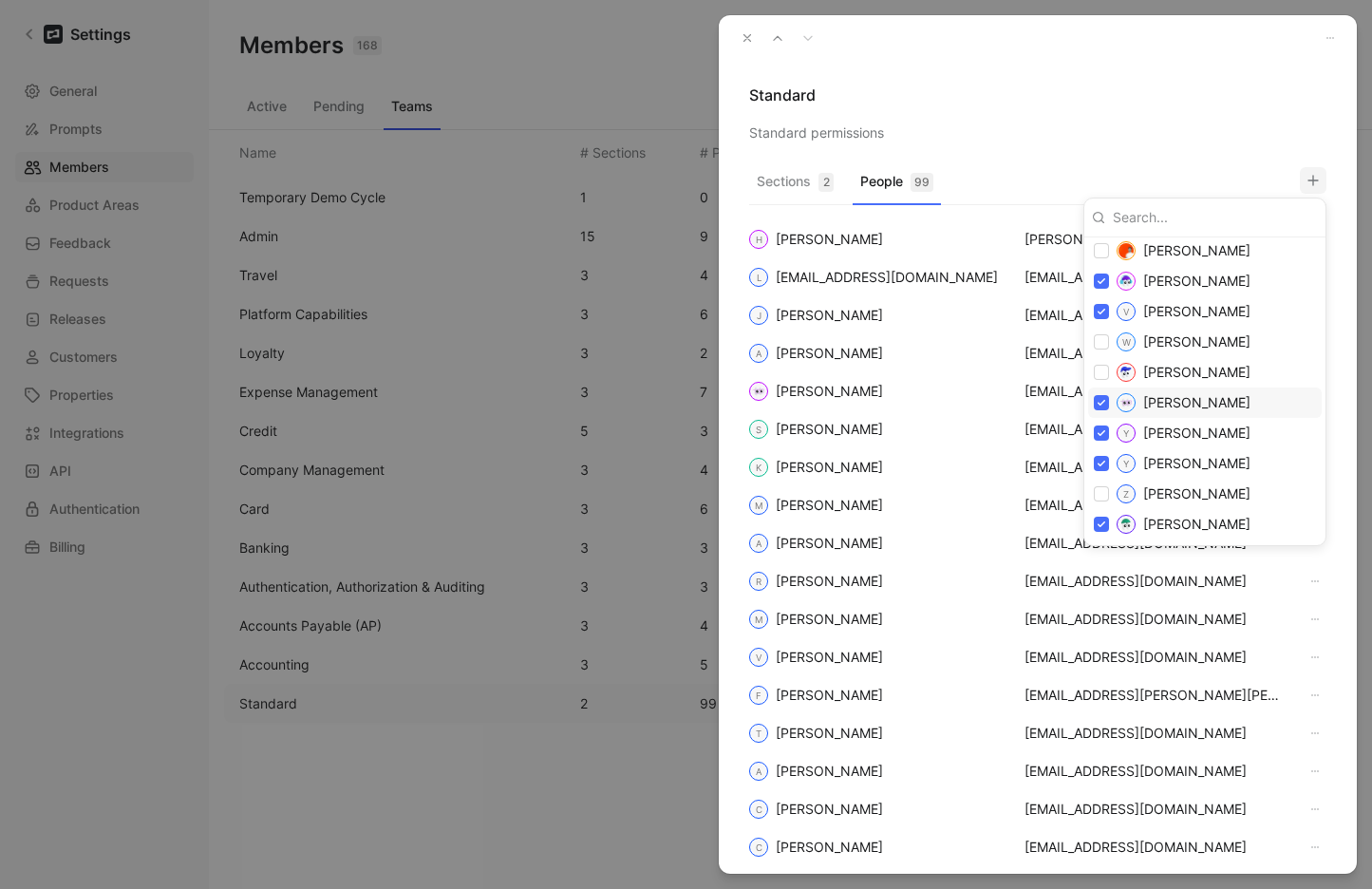
scroll to position [3501, 0]
click at [751, 32] on div at bounding box center [686, 444] width 1372 height 889
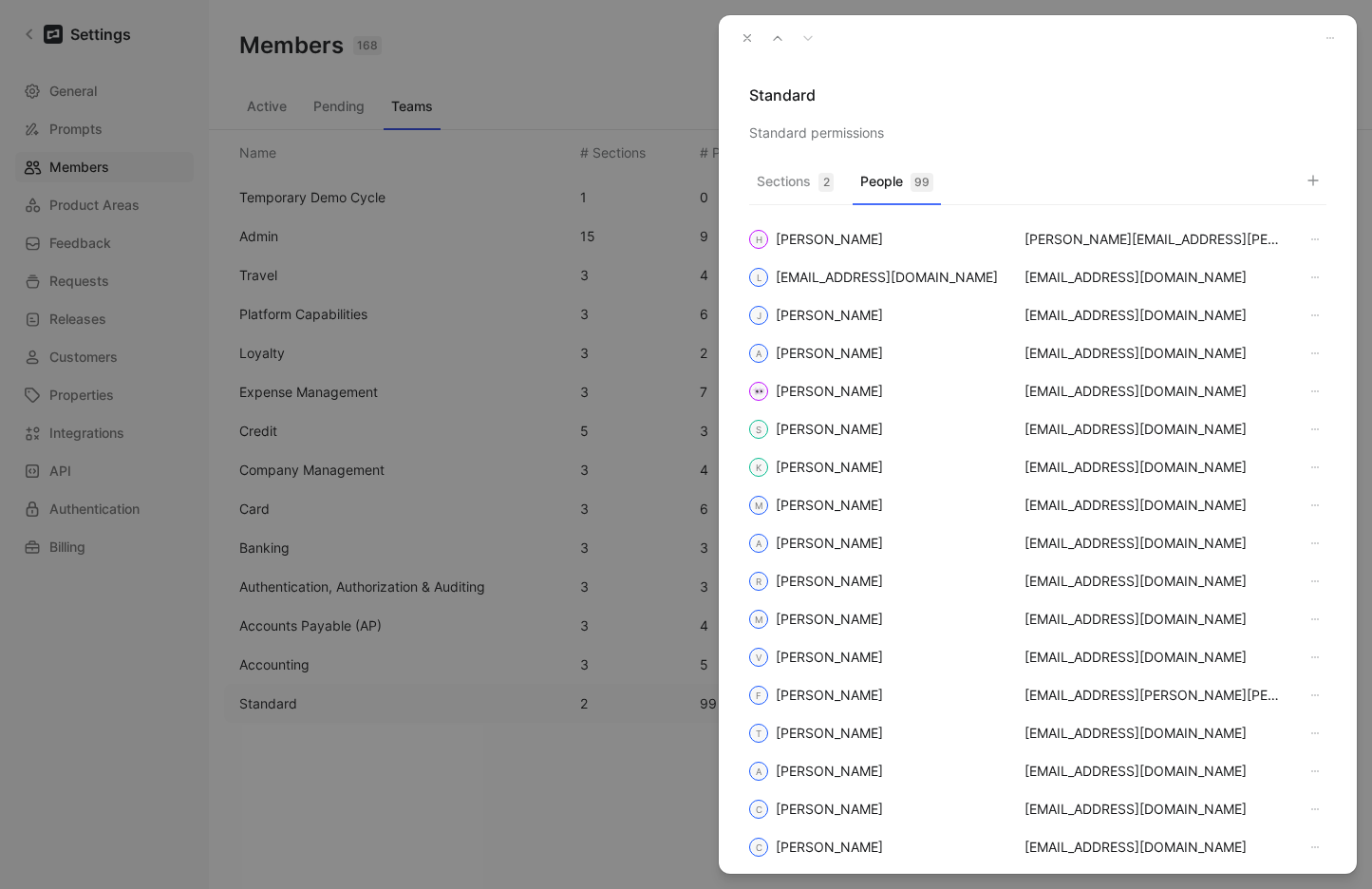
click at [751, 34] on icon "button" at bounding box center [747, 38] width 13 height 13
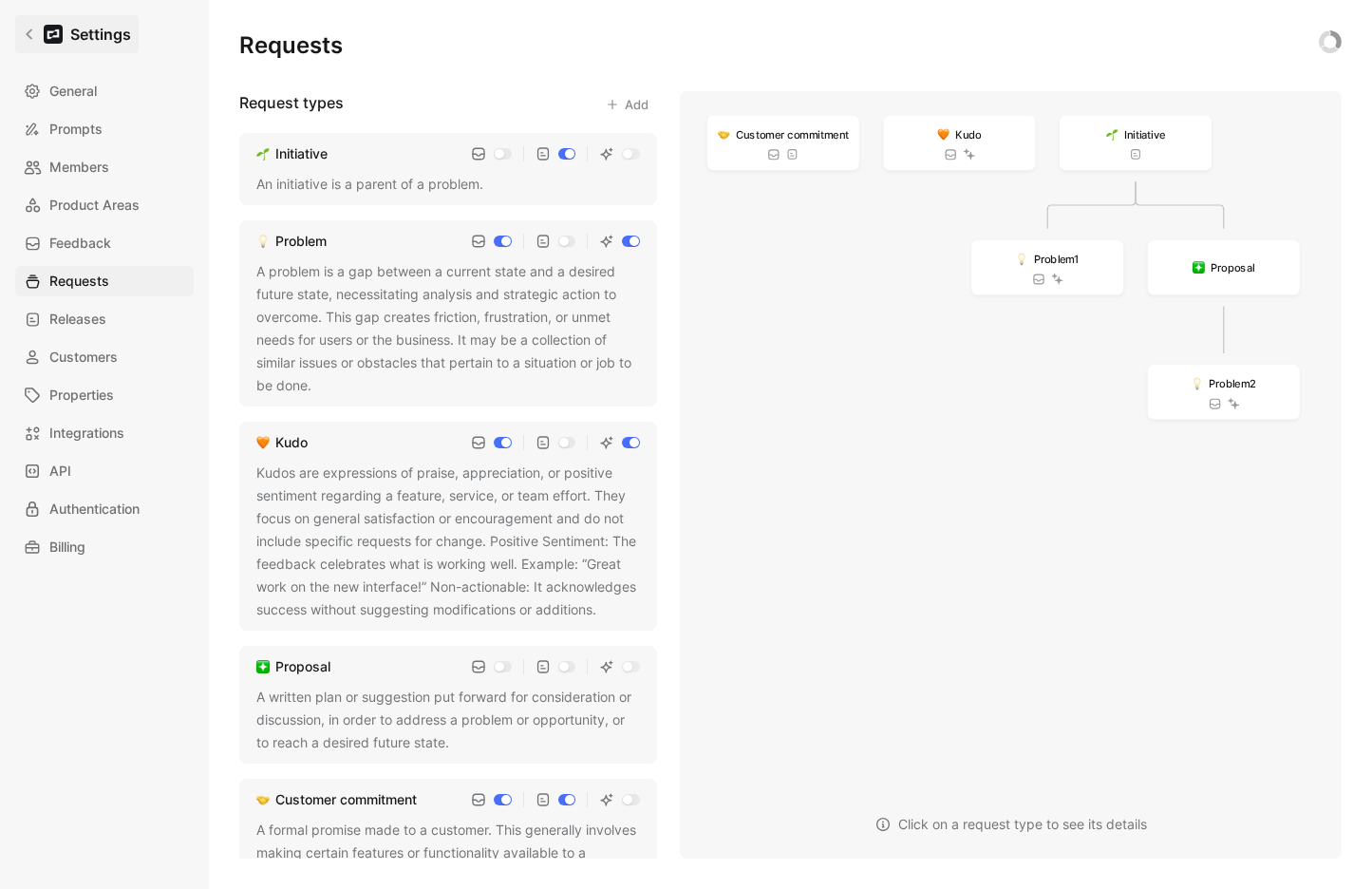
click at [26, 34] on icon at bounding box center [29, 35] width 7 height 11
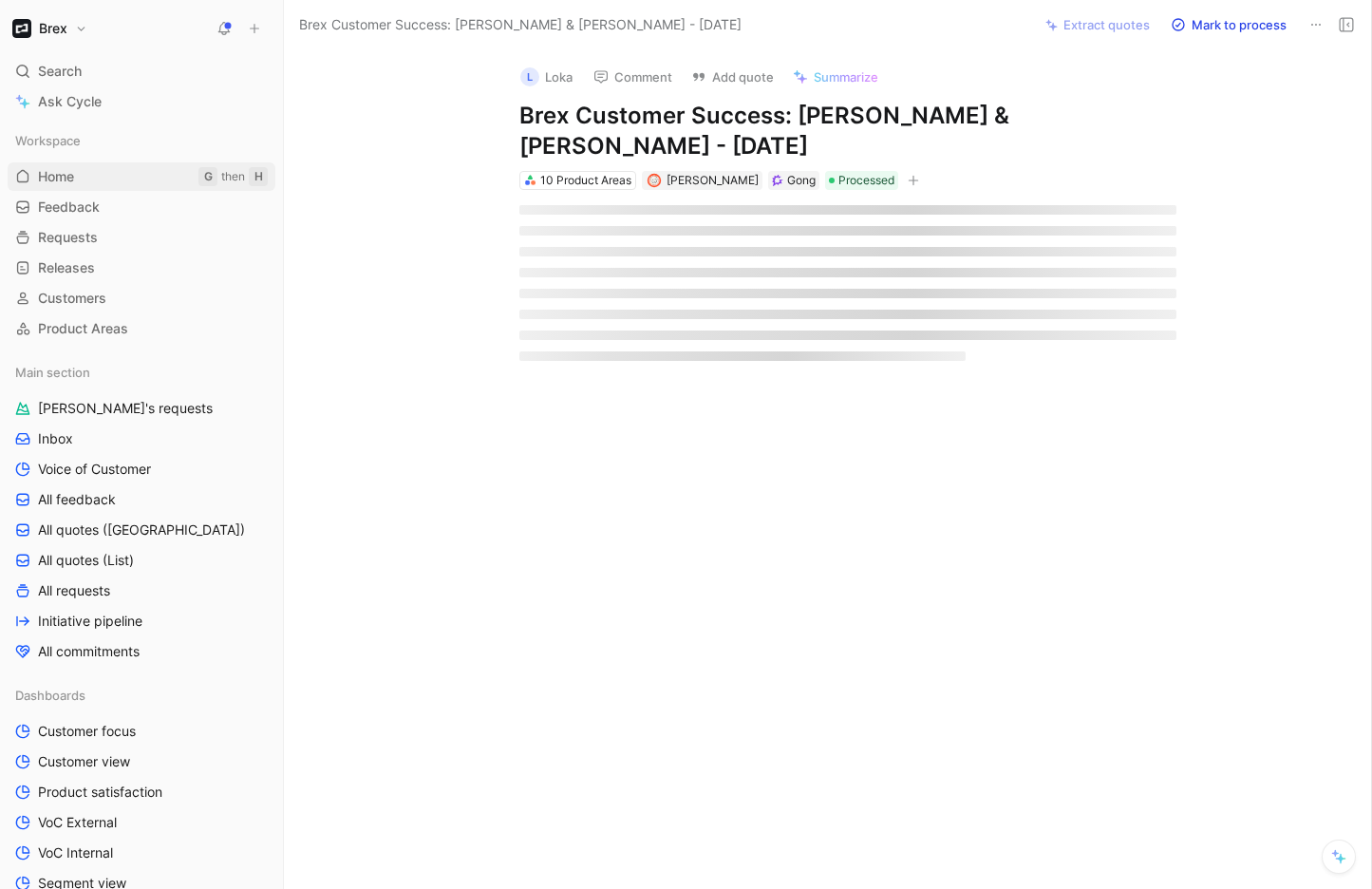
click at [73, 182] on span "Home" at bounding box center [55, 176] width 36 height 19
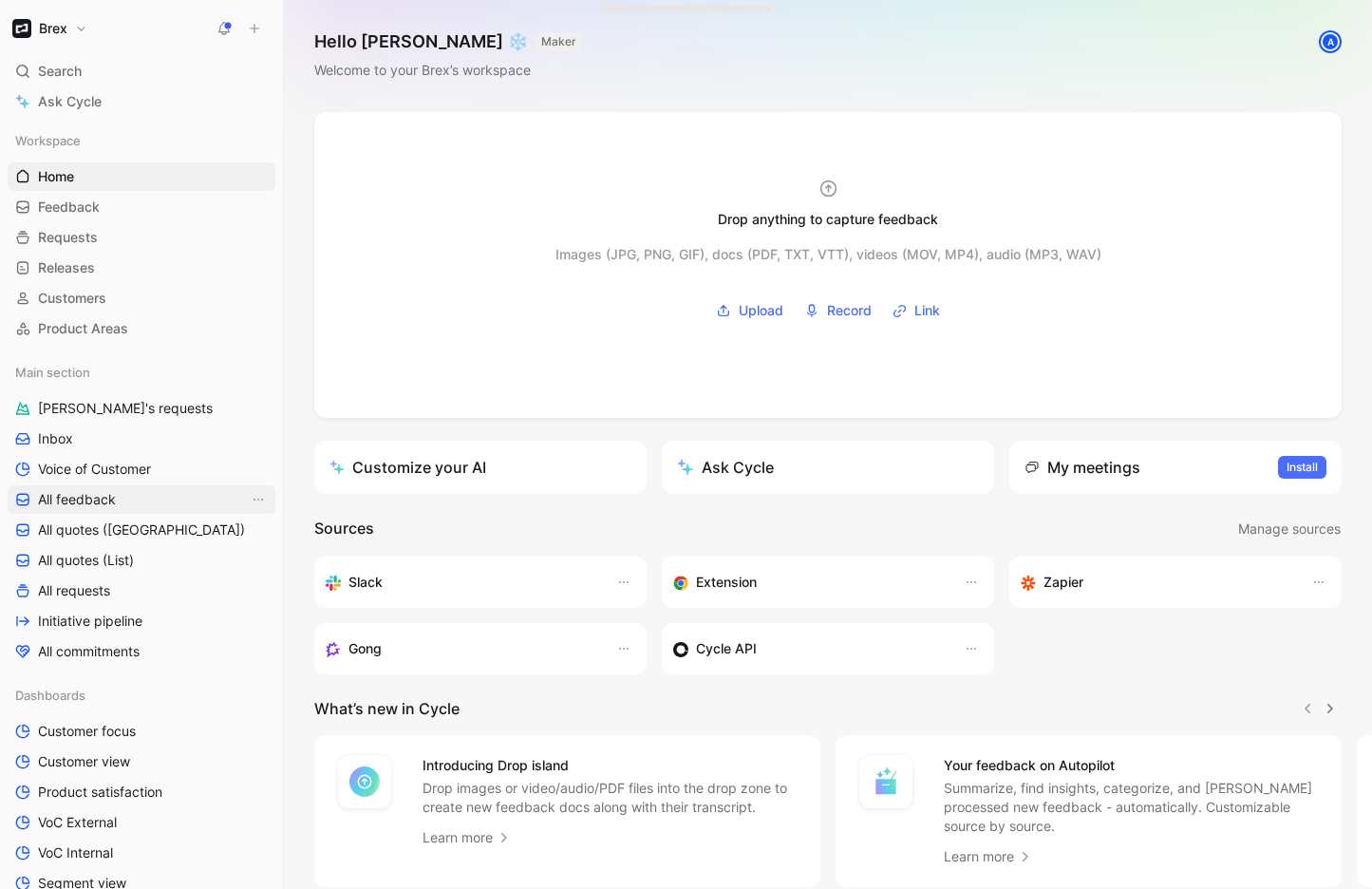
click at [113, 499] on span "All feedback" at bounding box center [76, 499] width 78 height 19
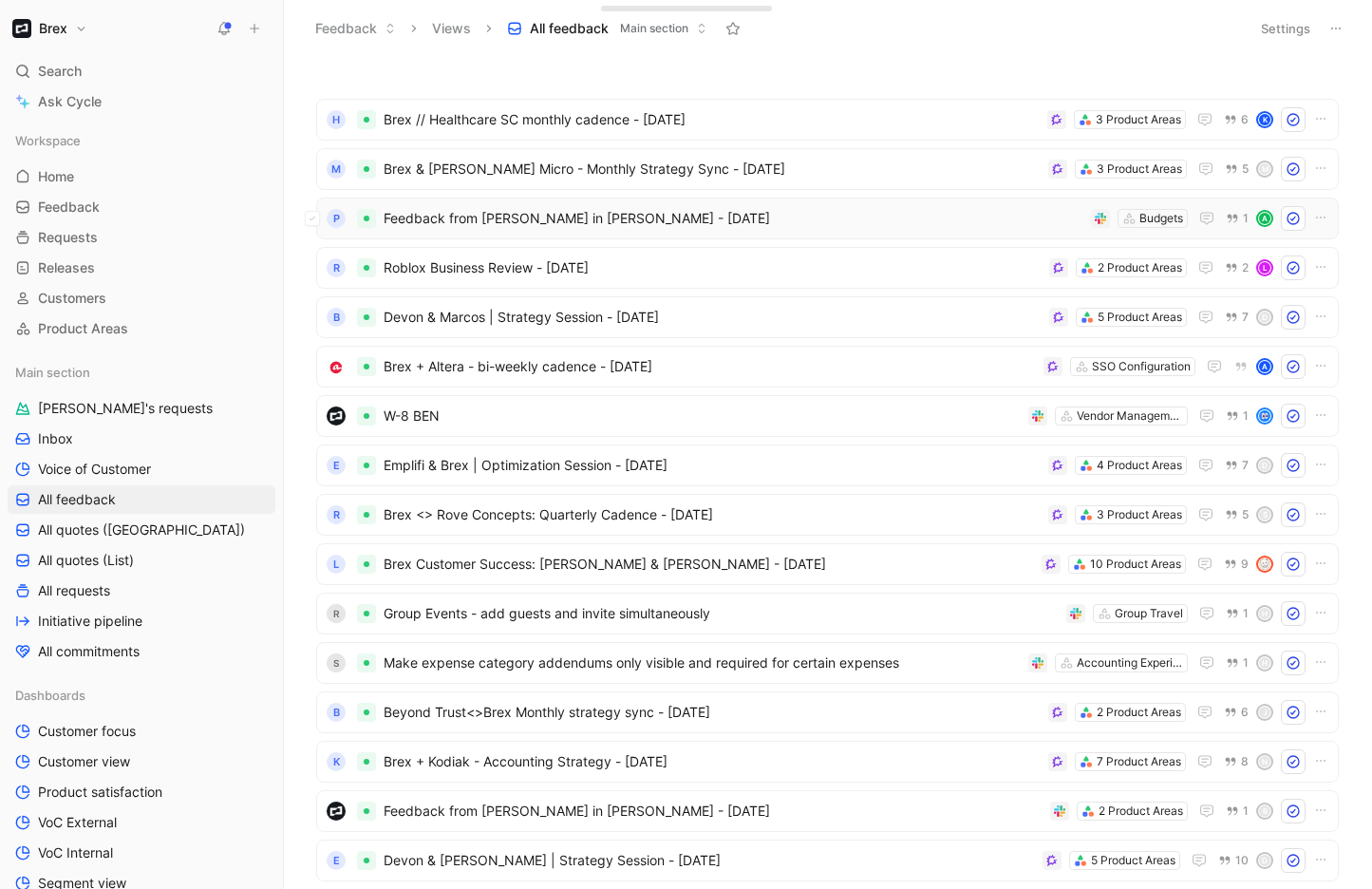
click at [588, 229] on span "Feedback from [PERSON_NAME] in [PERSON_NAME] - [DATE]" at bounding box center [734, 219] width 700 height 23
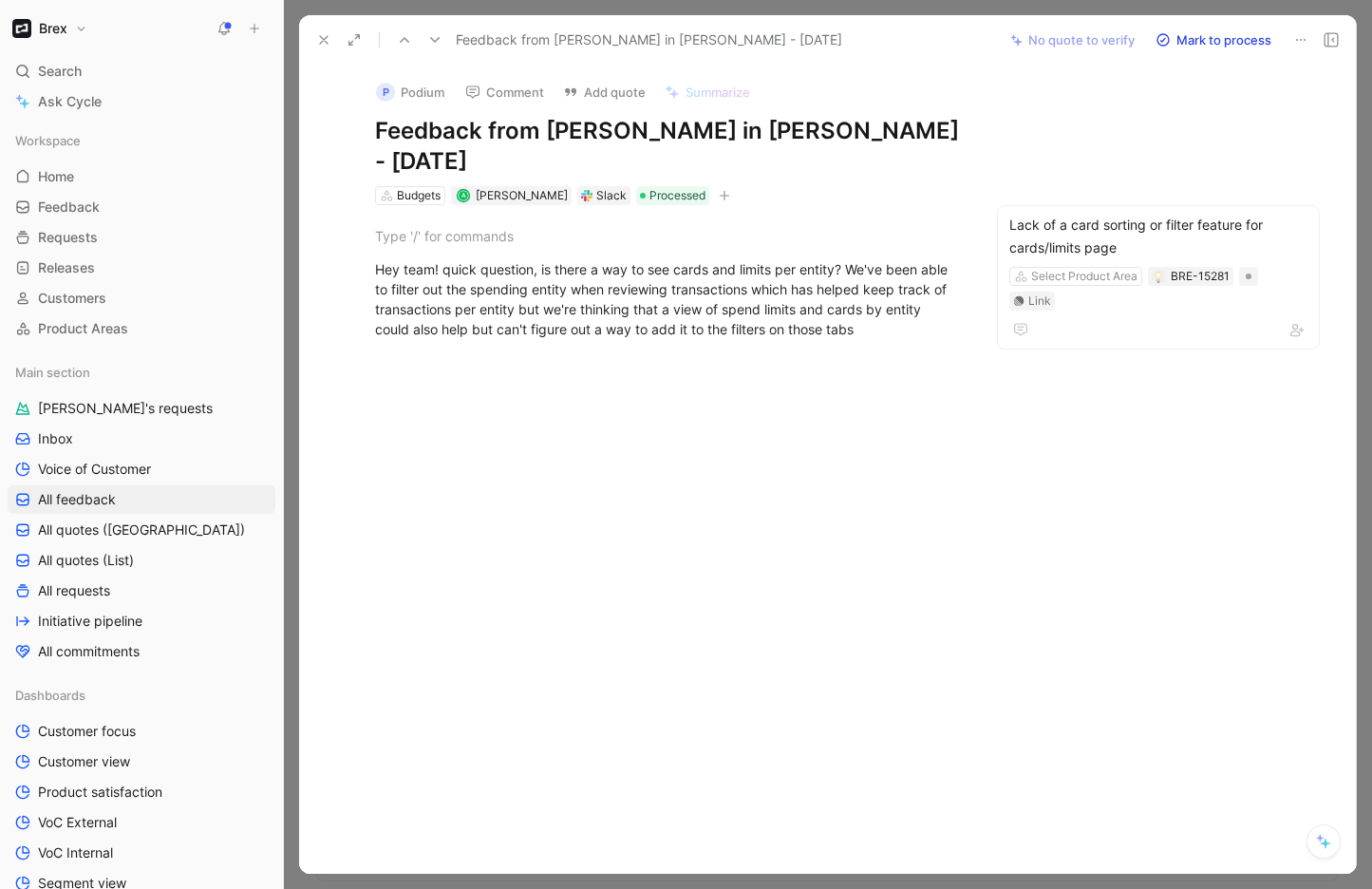
click at [313, 34] on button at bounding box center [324, 40] width 27 height 27
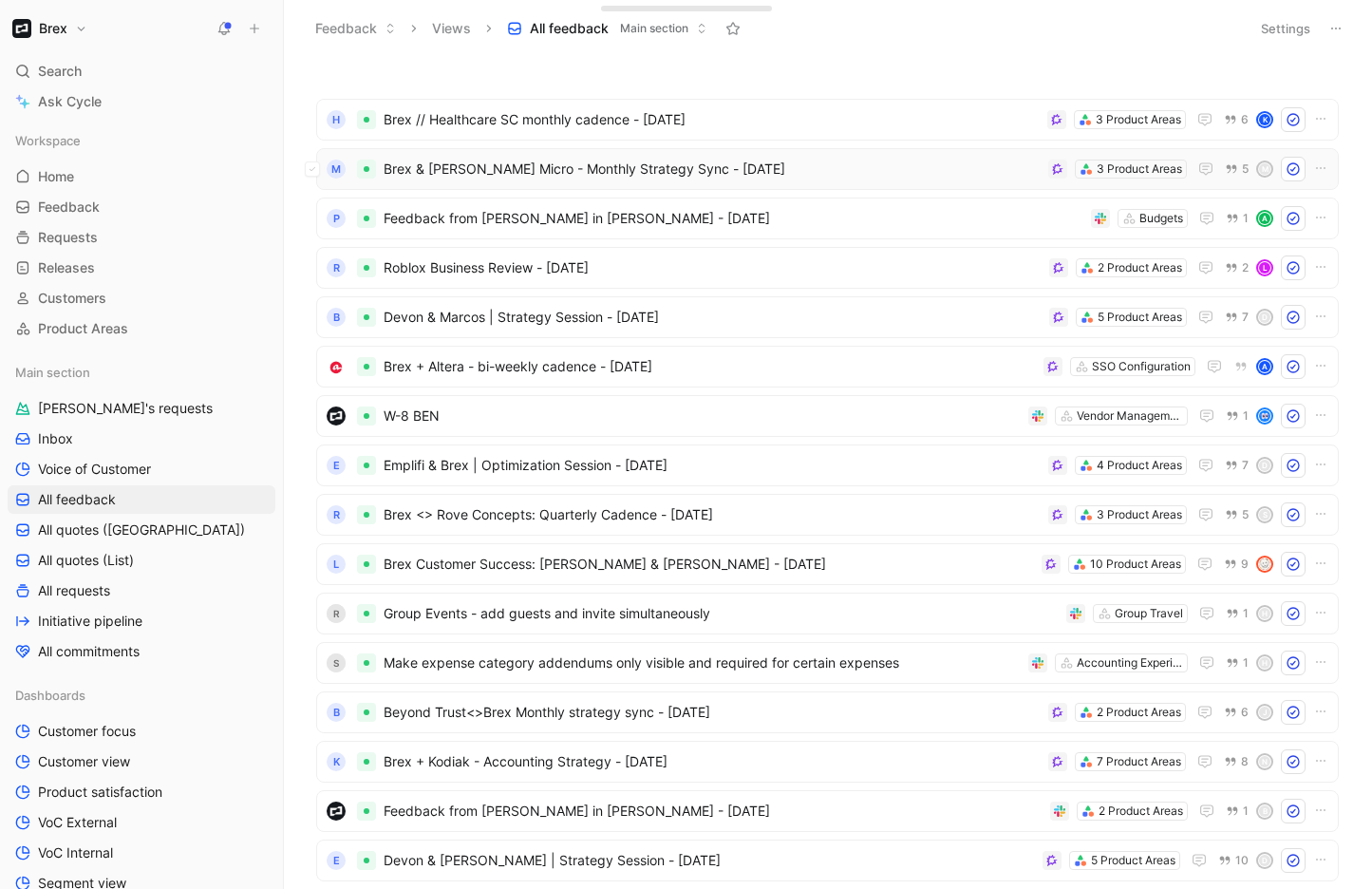
click at [688, 184] on div "M Brex & [PERSON_NAME] Micro - Monthly Strategy Sync - [DATE] 3 Product Areas 5…" at bounding box center [827, 169] width 1022 height 41
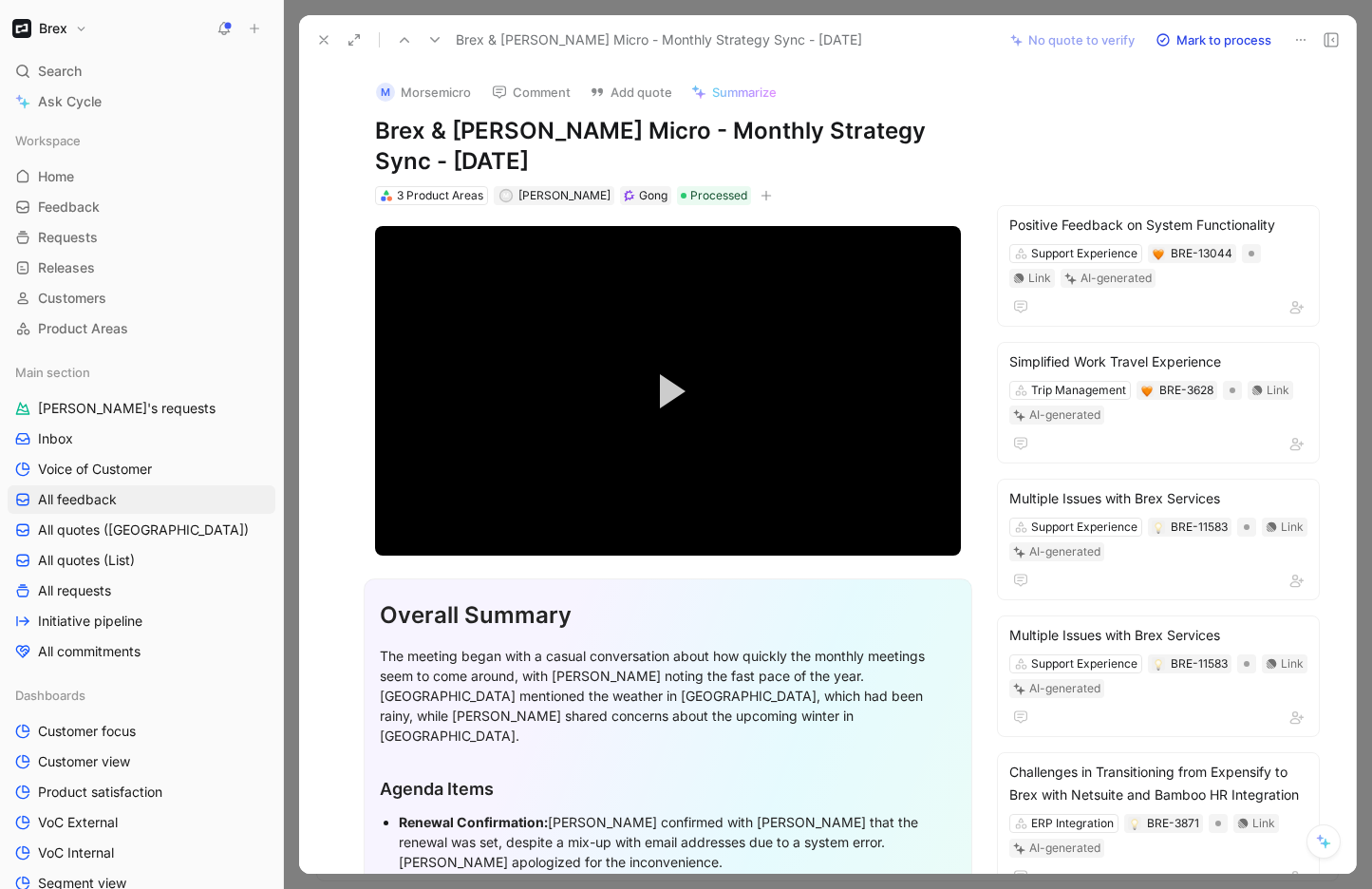
click at [326, 39] on icon at bounding box center [324, 40] width 15 height 15
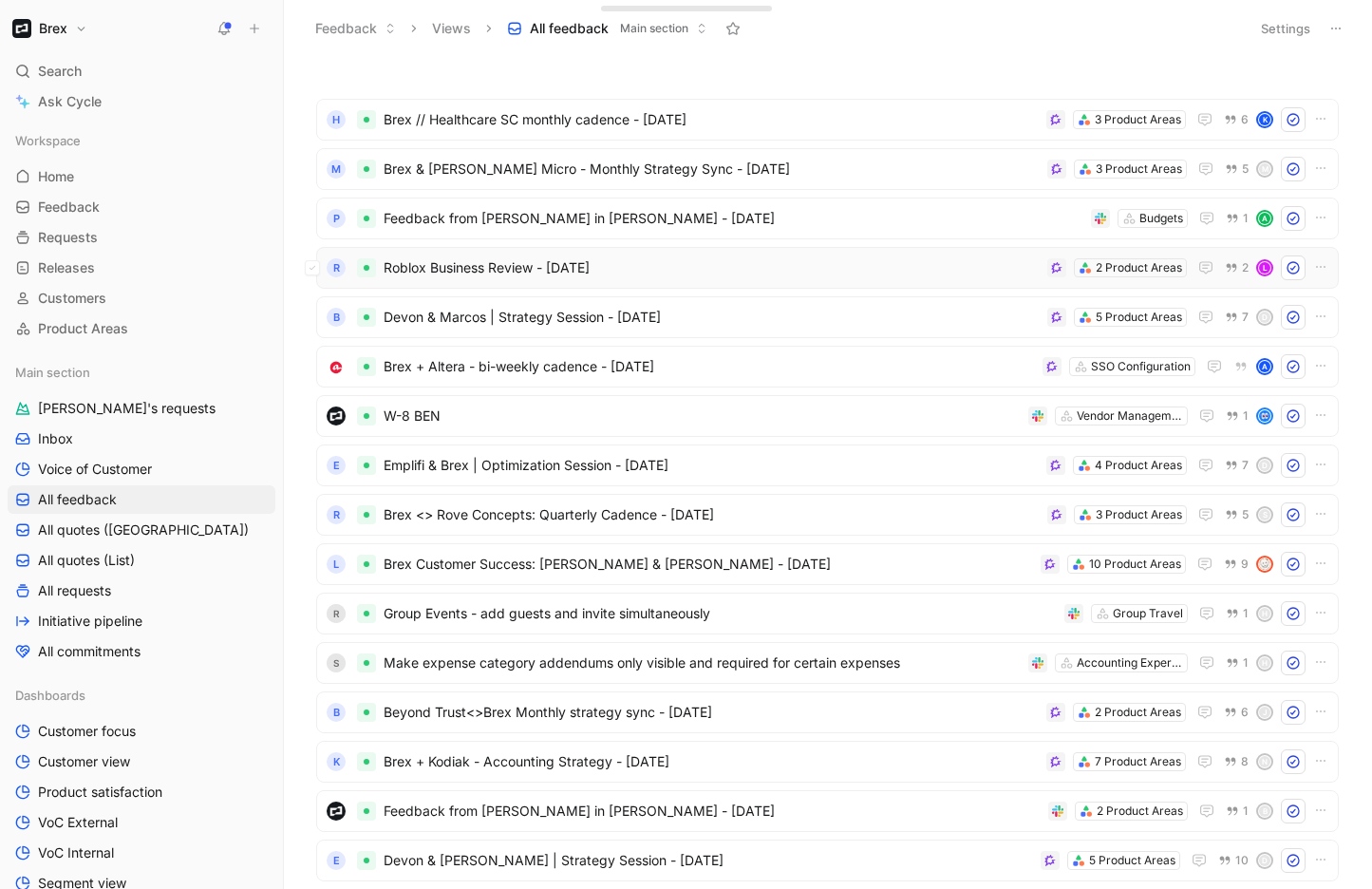
click at [534, 276] on span "Roblox Business Review - [DATE]" at bounding box center [712, 268] width 656 height 23
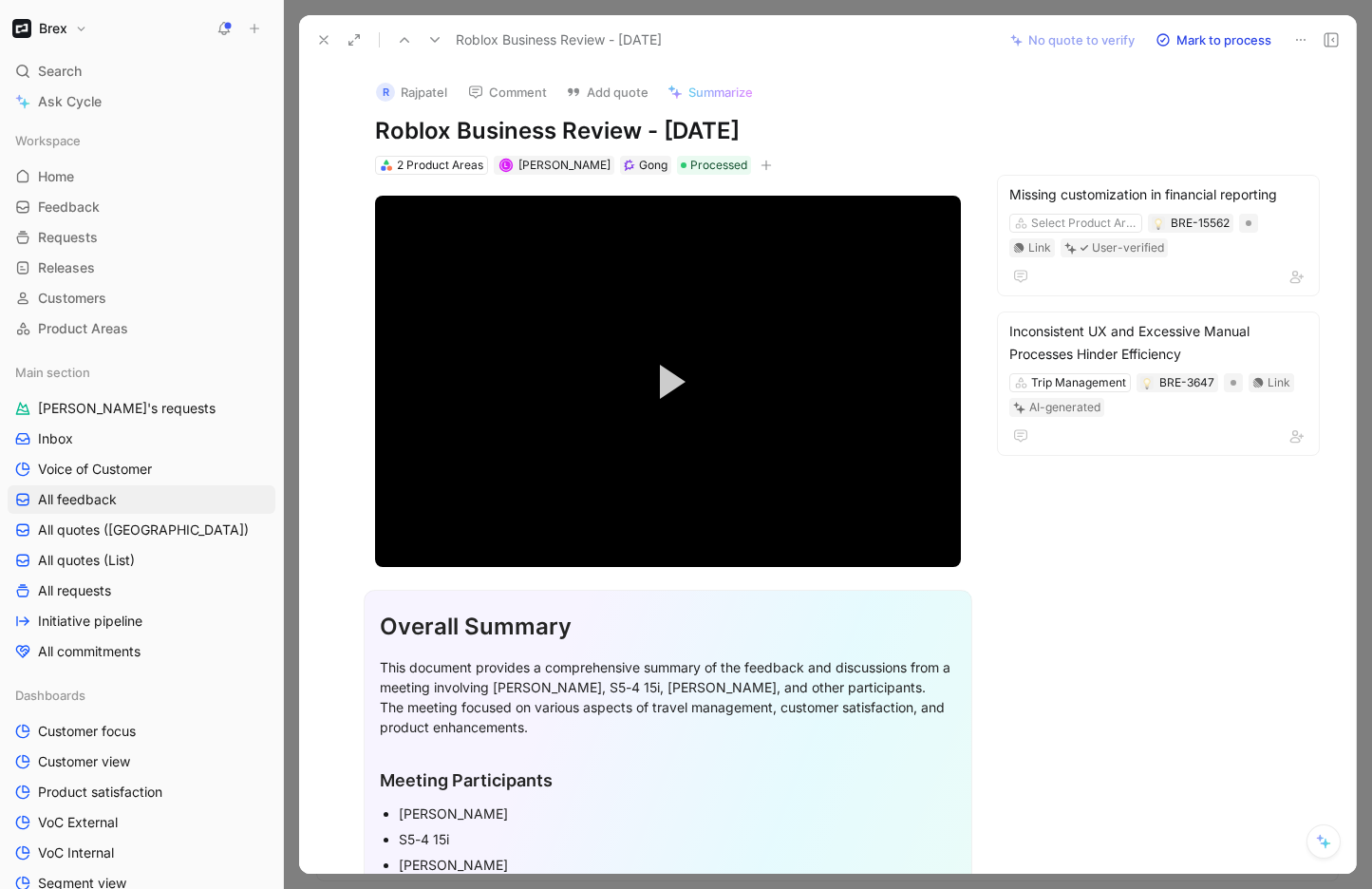
click at [325, 48] on button at bounding box center [324, 40] width 27 height 27
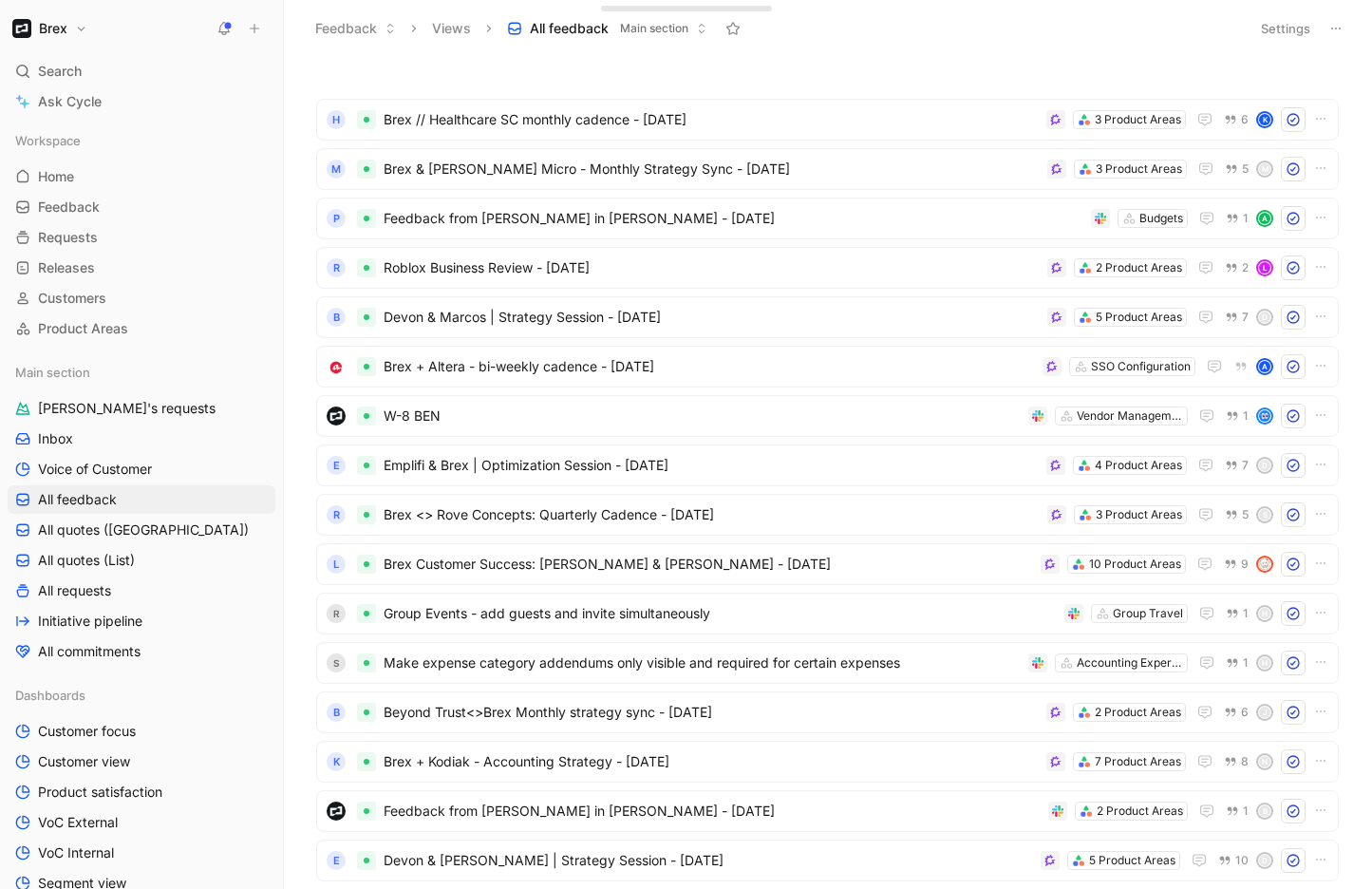
click at [231, 29] on button at bounding box center [225, 29] width 27 height 27
